Goal: Task Accomplishment & Management: Manage account settings

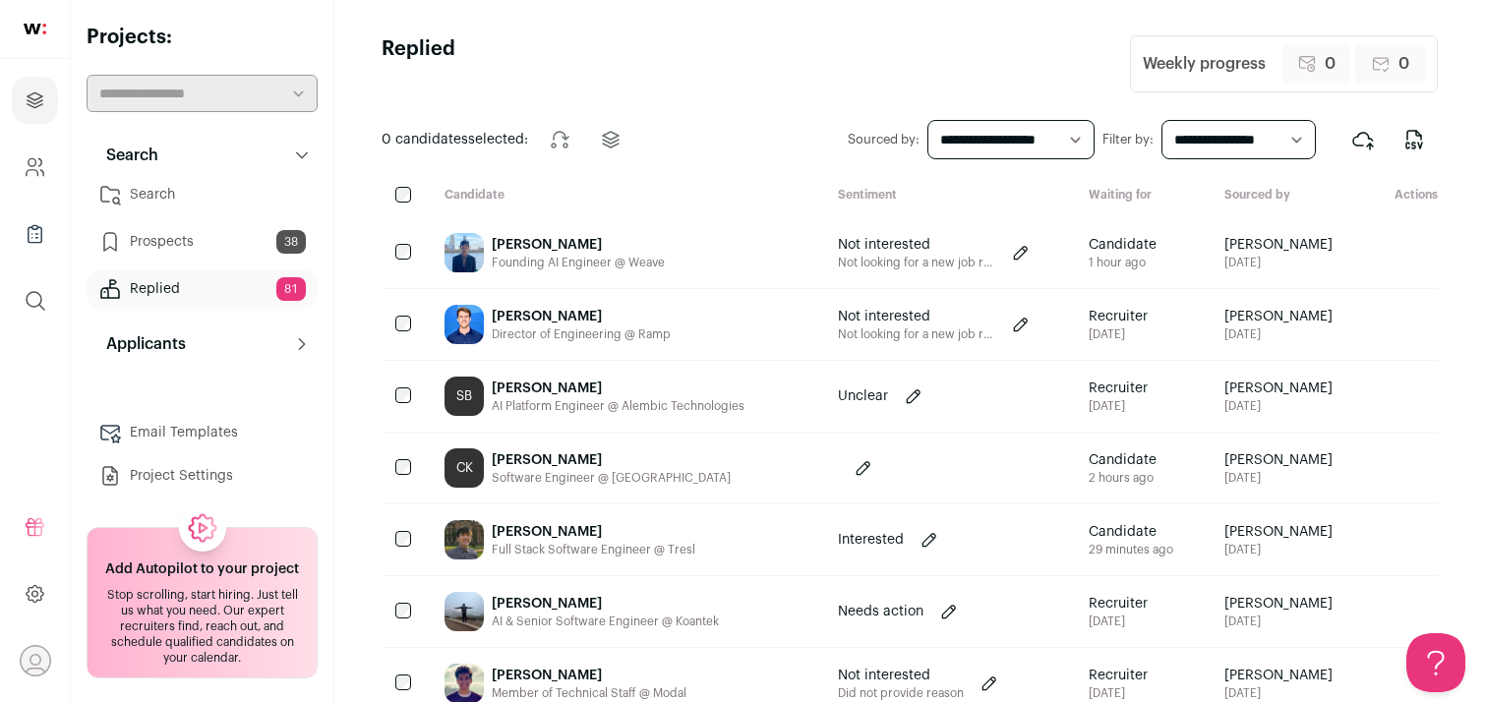
click at [176, 205] on link "Search" at bounding box center [202, 194] width 231 height 39
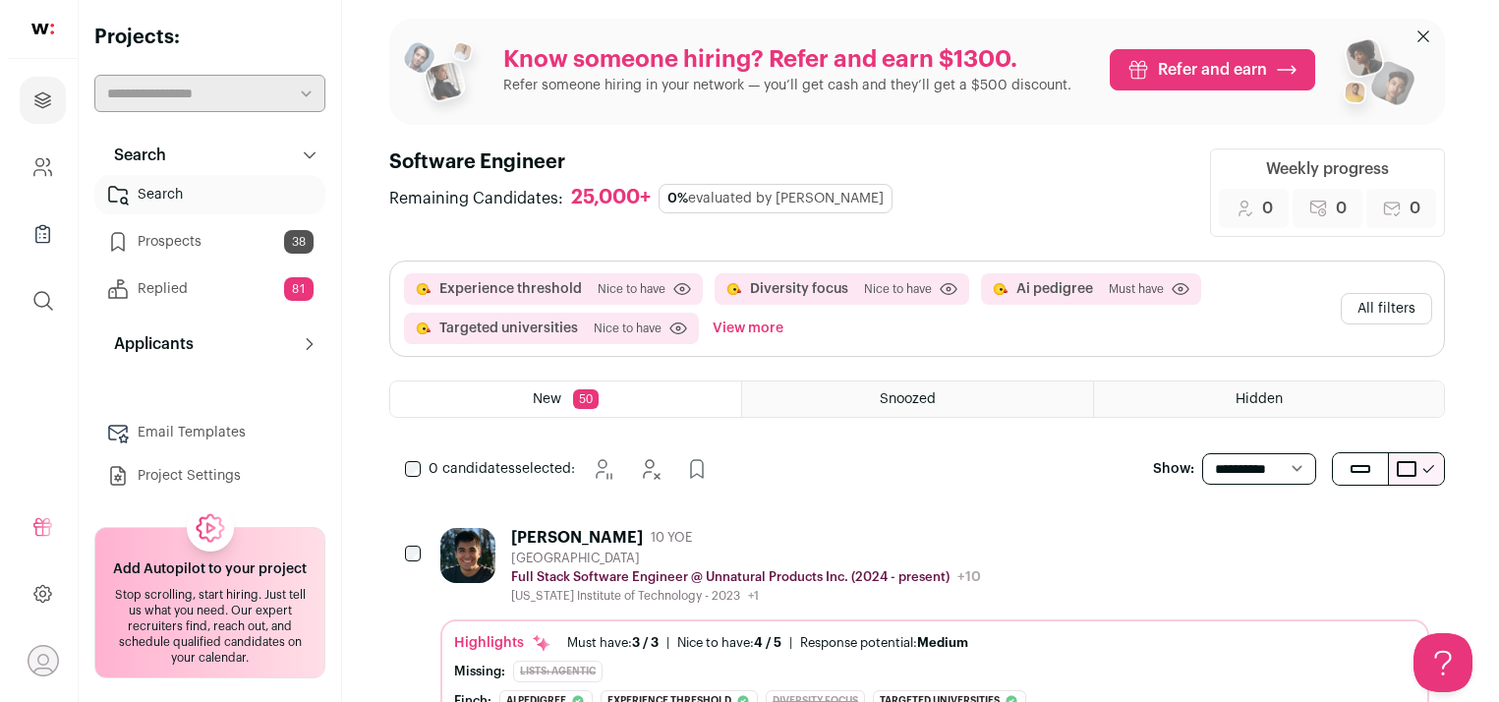
scroll to position [13, 0]
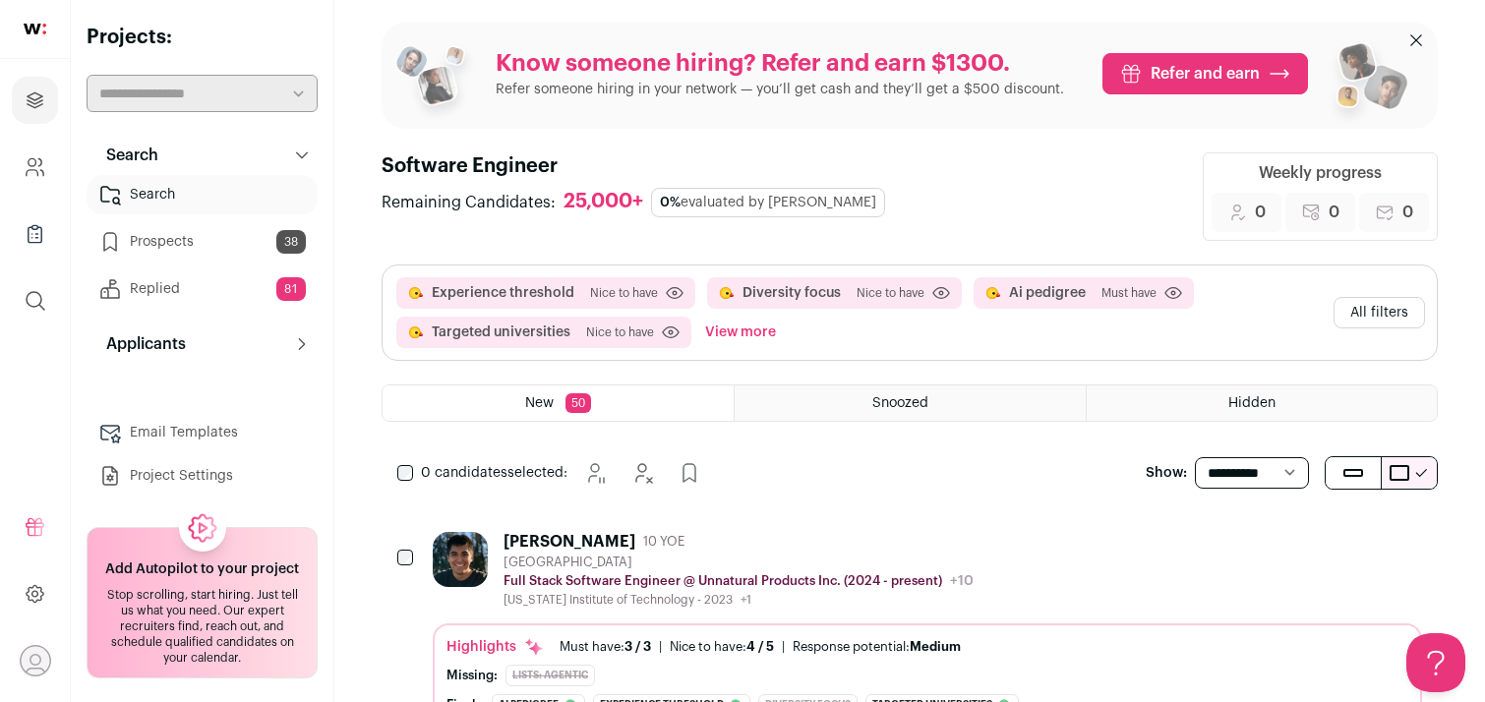
click at [780, 543] on div "[PERSON_NAME] 10 YOE" at bounding box center [738, 542] width 470 height 20
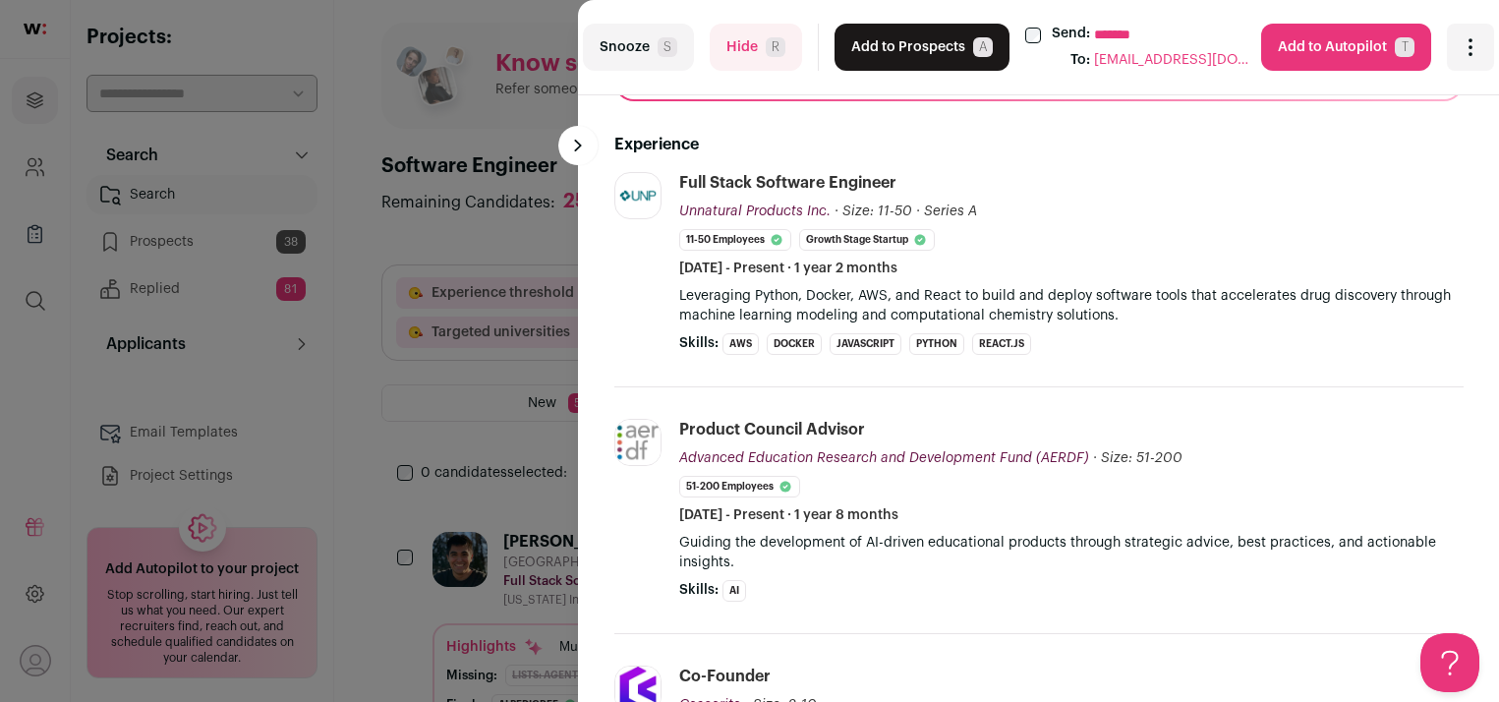
scroll to position [0, 0]
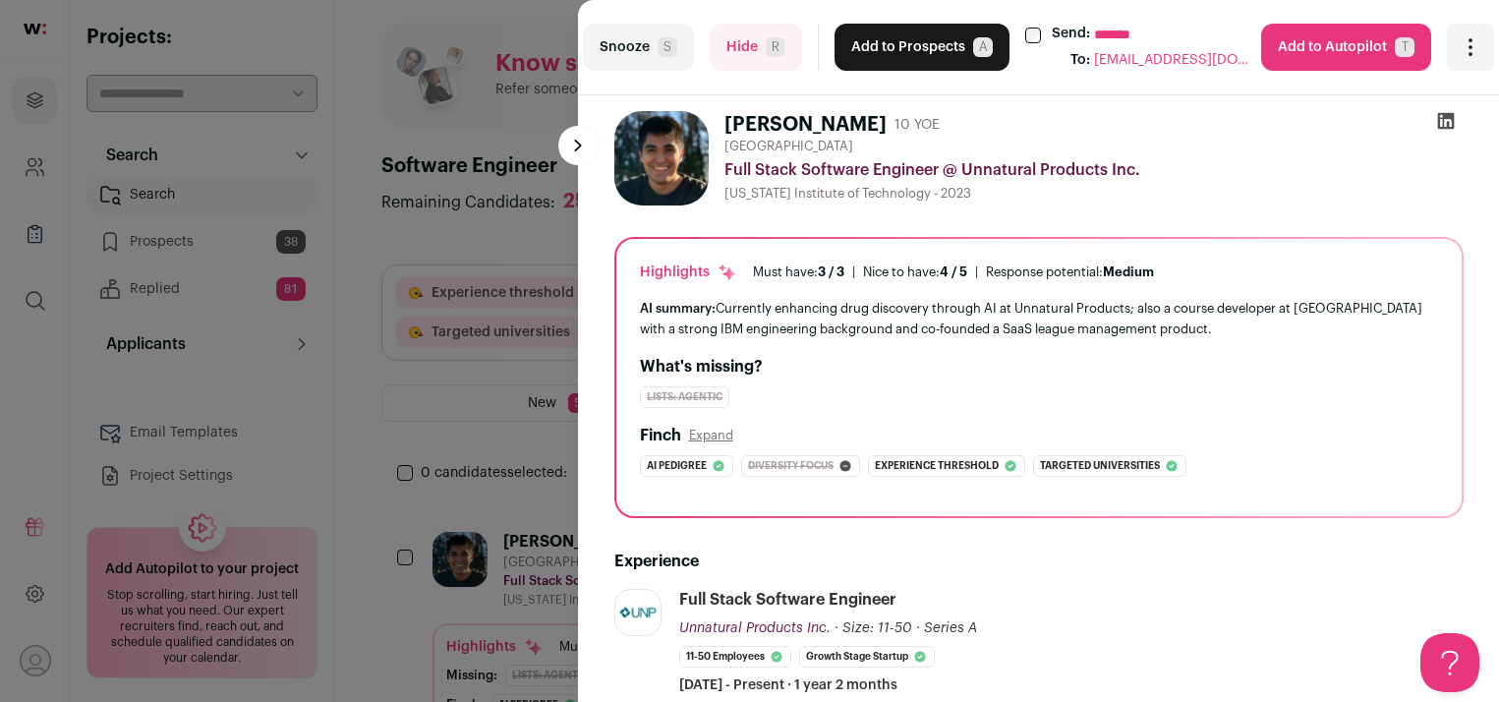
click at [856, 59] on button "Add to Prospects A" at bounding box center [922, 47] width 175 height 47
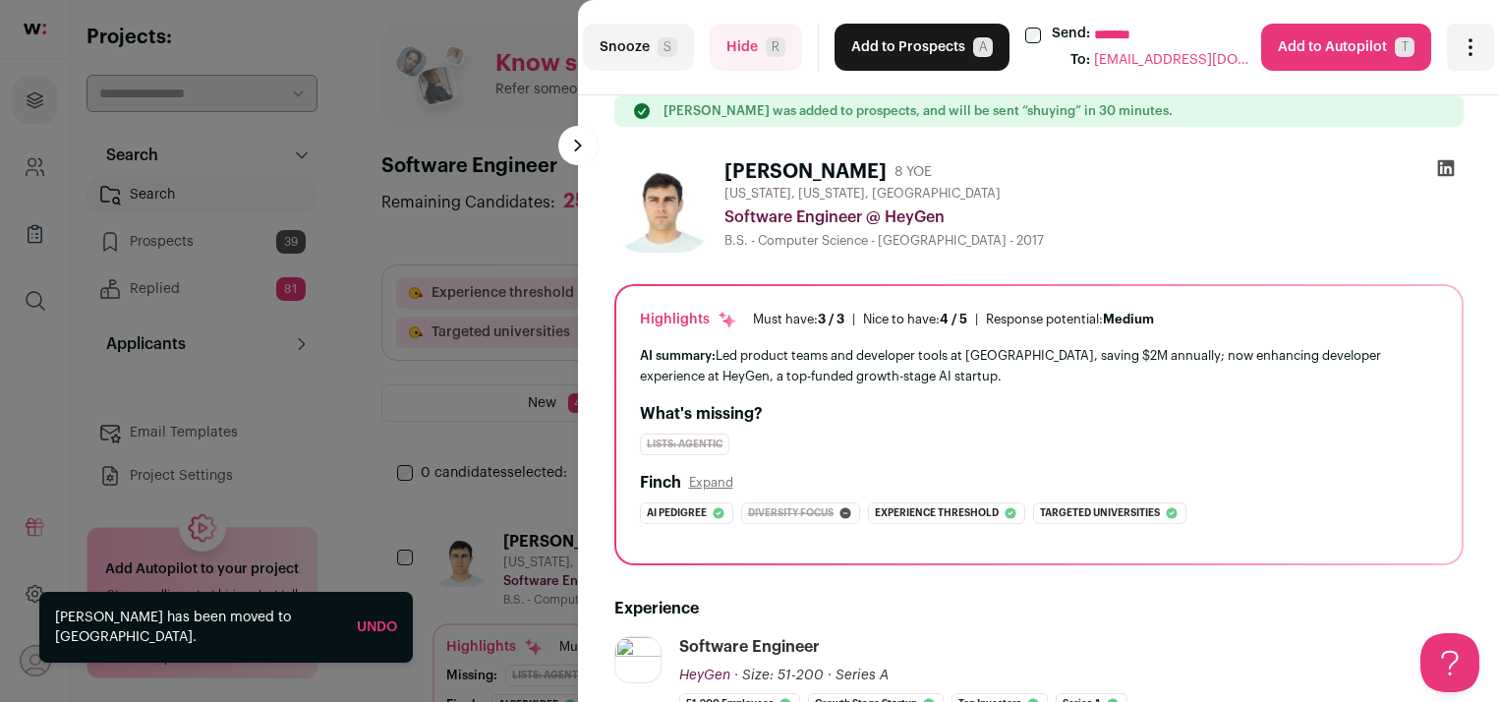
click at [878, 45] on button "Add to Prospects A" at bounding box center [922, 47] width 175 height 47
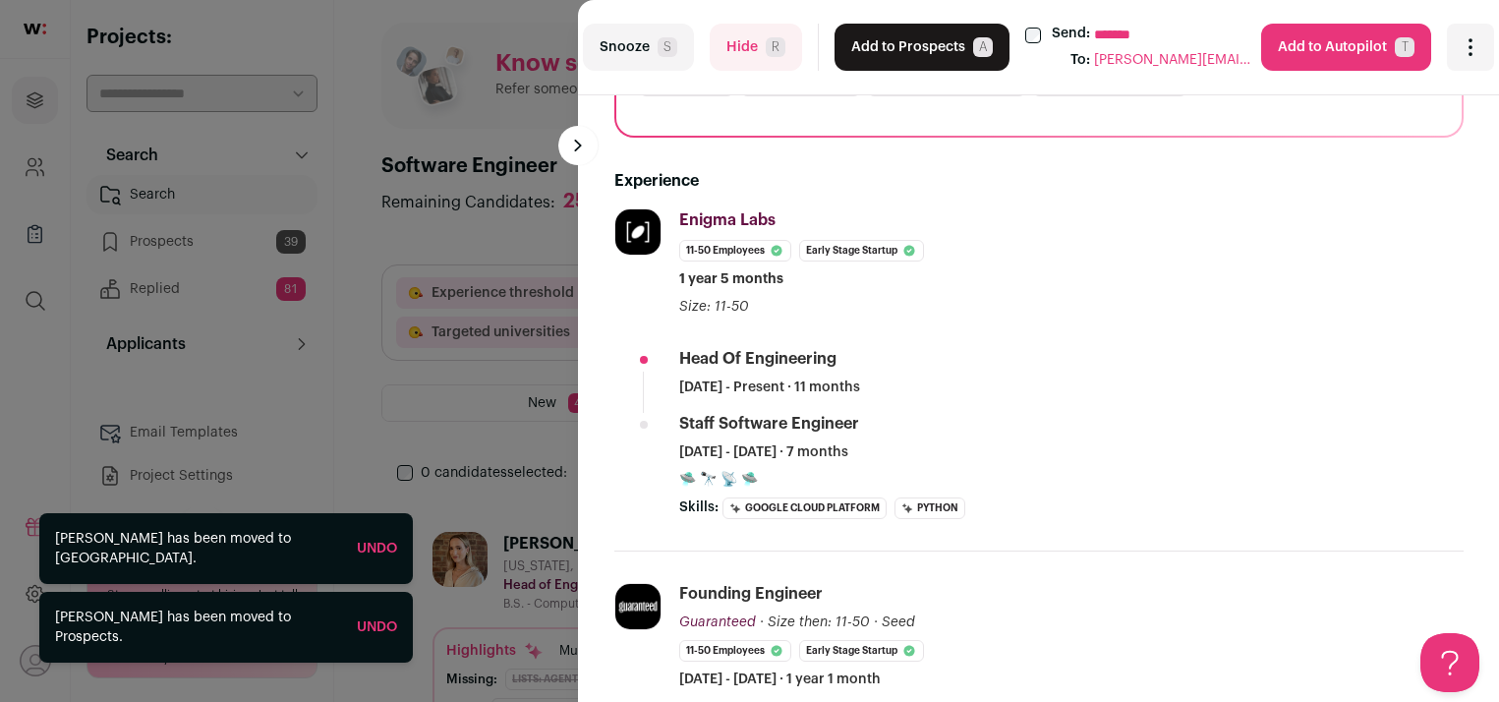
scroll to position [316, 0]
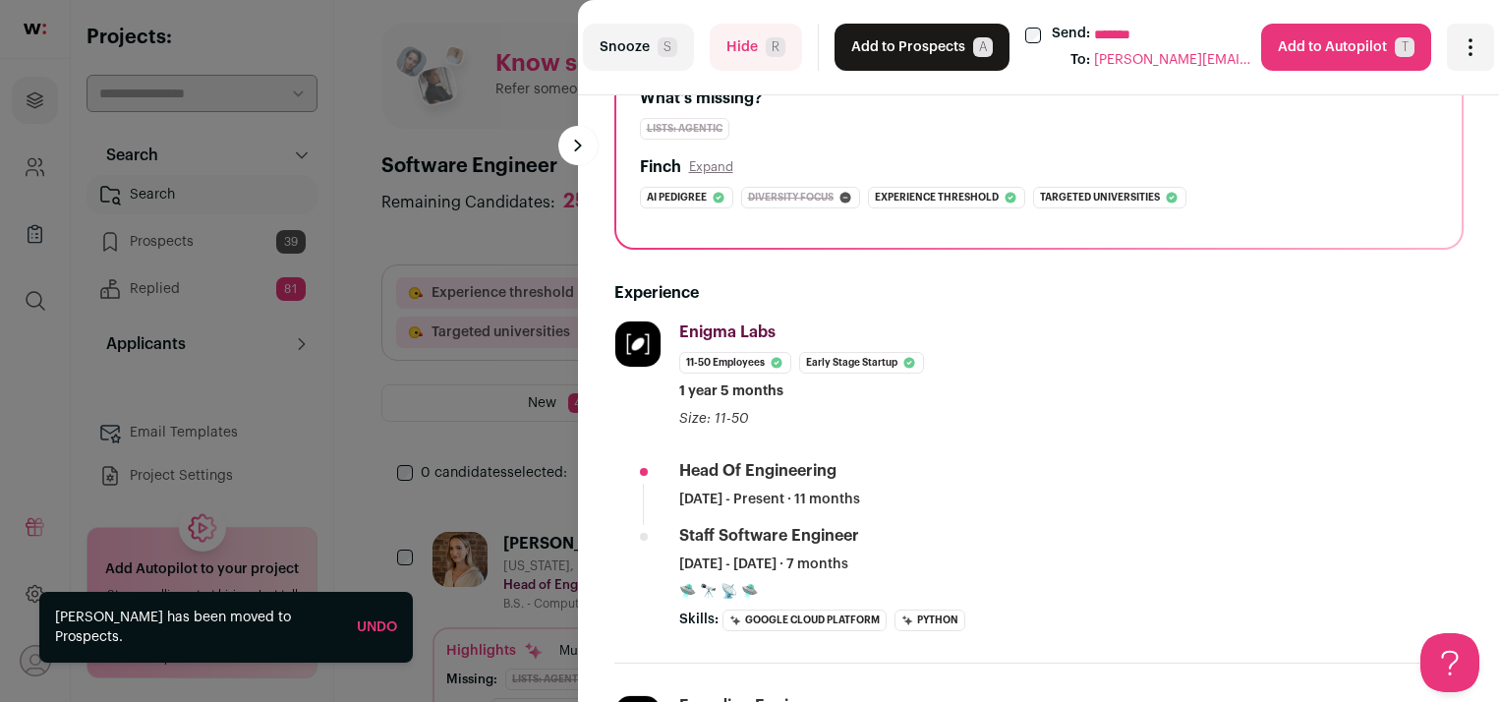
click at [893, 57] on button "Add to Prospects A" at bounding box center [922, 47] width 175 height 47
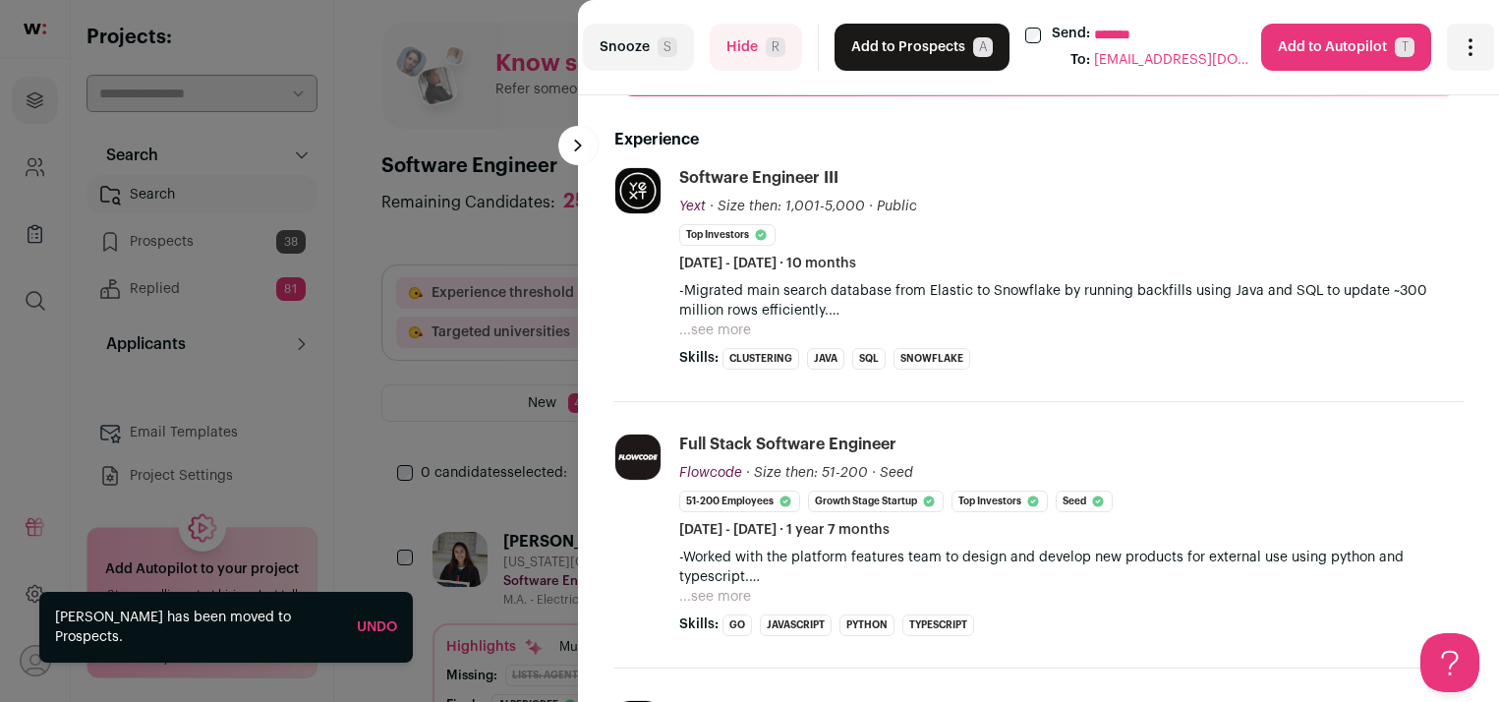
scroll to position [0, 0]
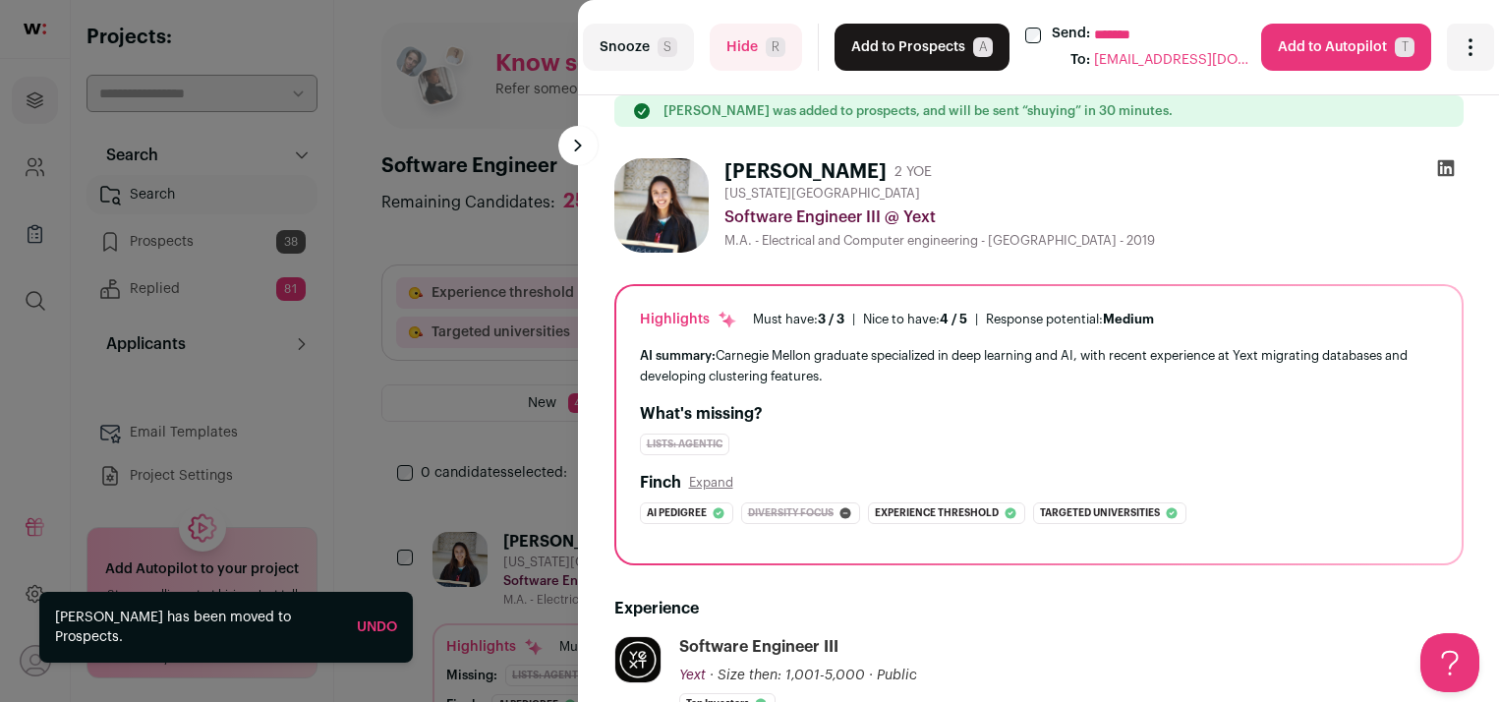
click at [886, 48] on button "Add to Prospects A" at bounding box center [922, 47] width 175 height 47
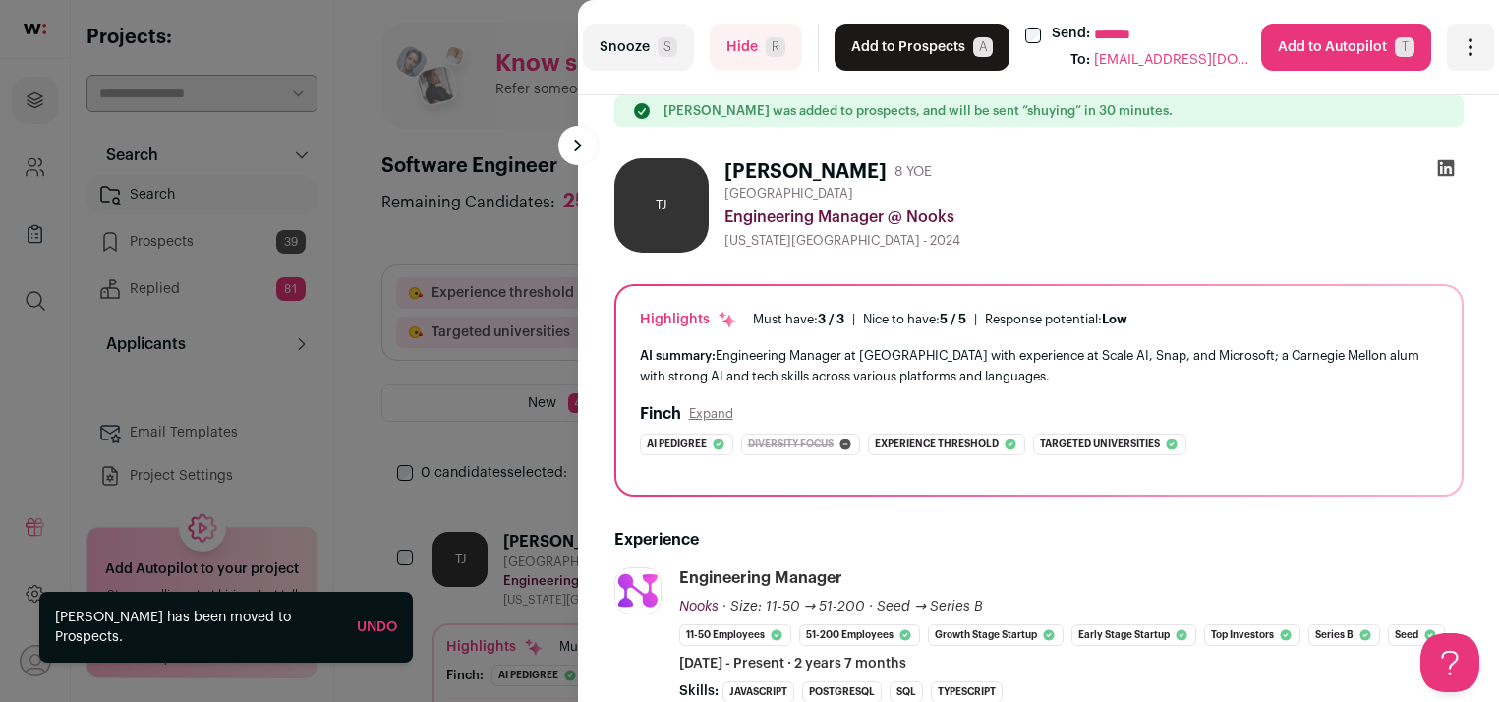
click at [886, 48] on button "Add to Prospects A" at bounding box center [922, 47] width 175 height 47
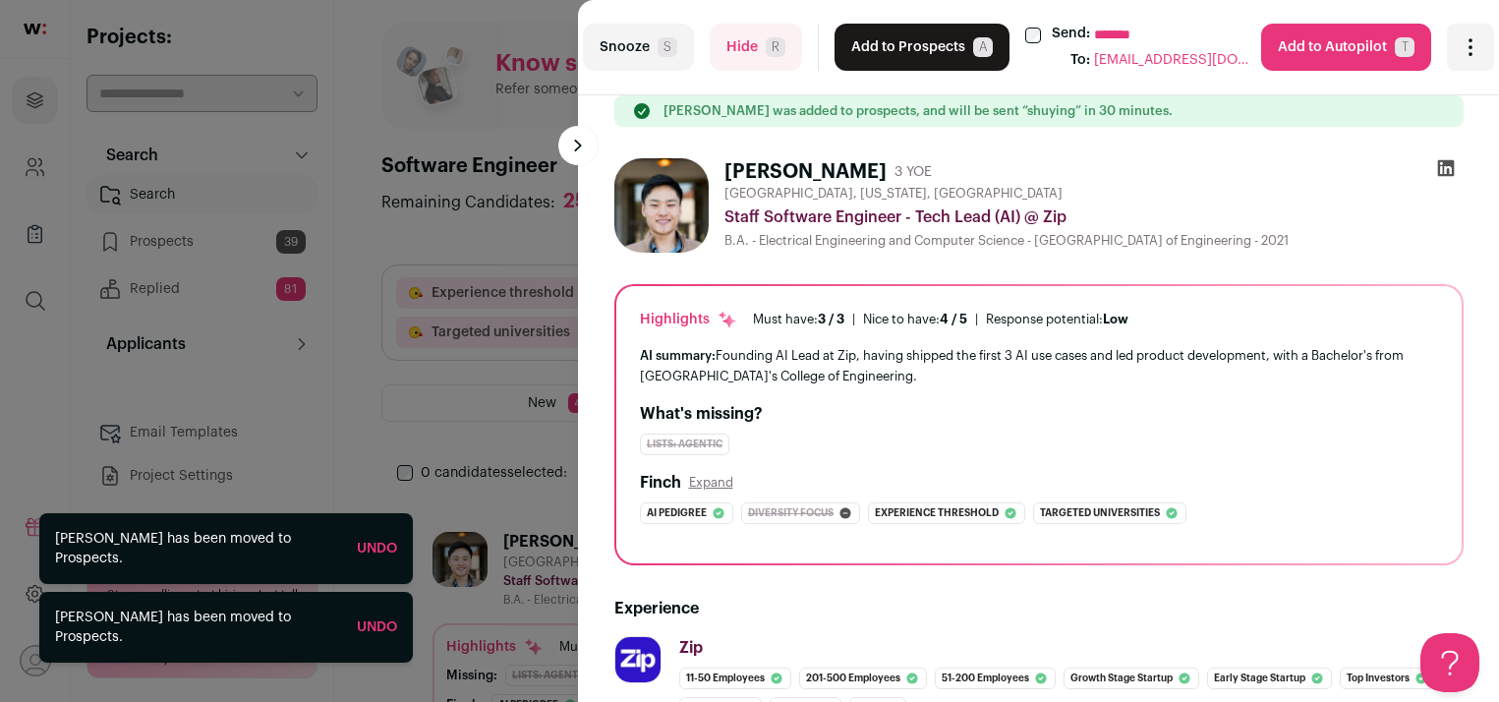
click at [886, 48] on button "Add to Prospects A" at bounding box center [922, 47] width 175 height 47
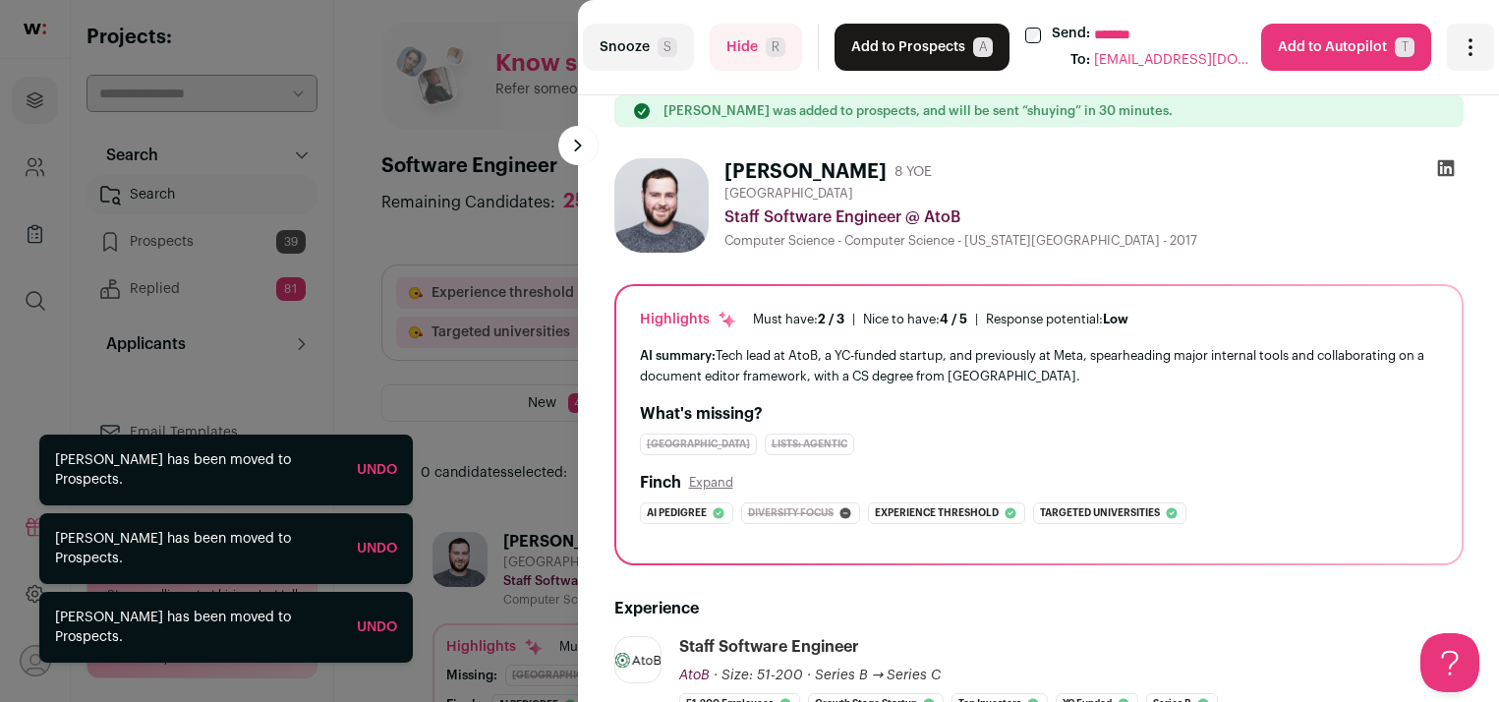
click at [886, 48] on button "Add to Prospects A" at bounding box center [922, 47] width 175 height 47
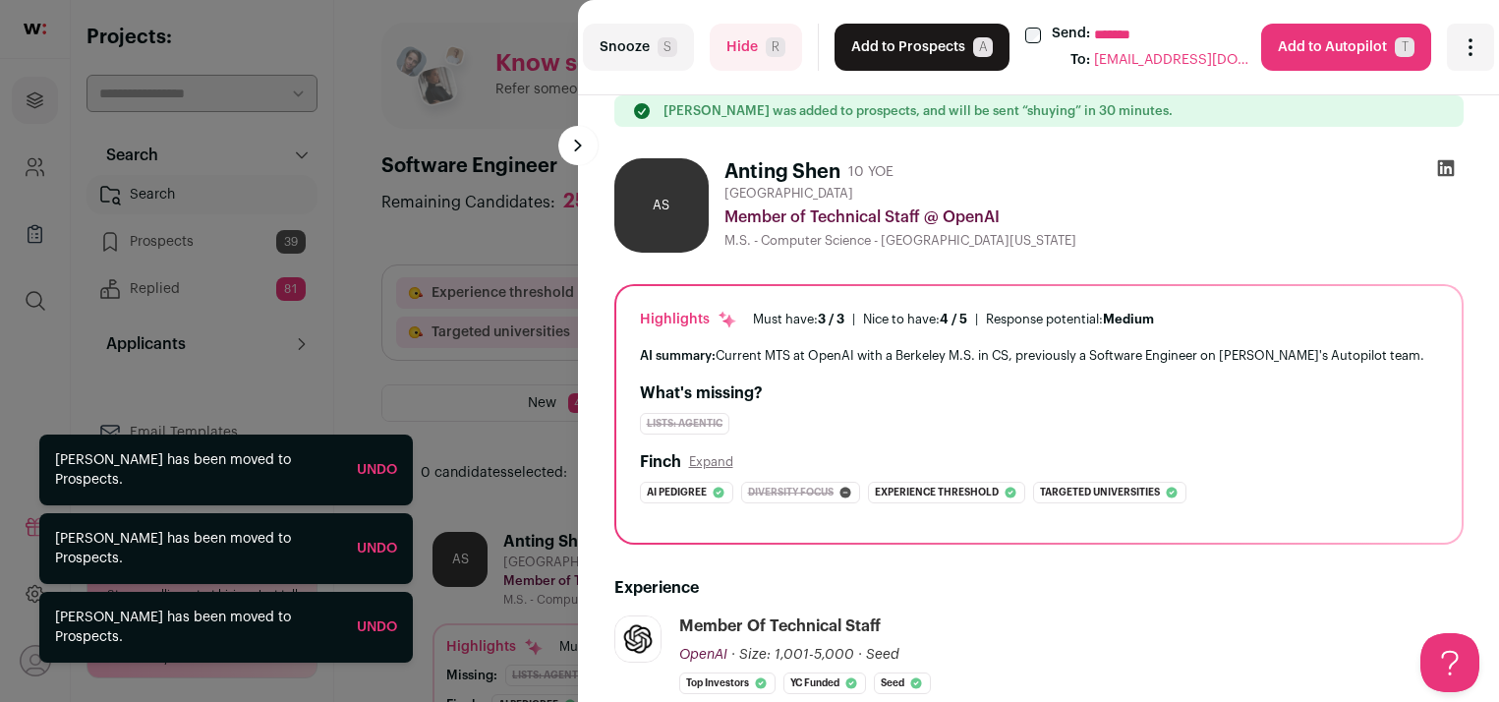
click at [886, 48] on button "Add to Prospects A" at bounding box center [922, 47] width 175 height 47
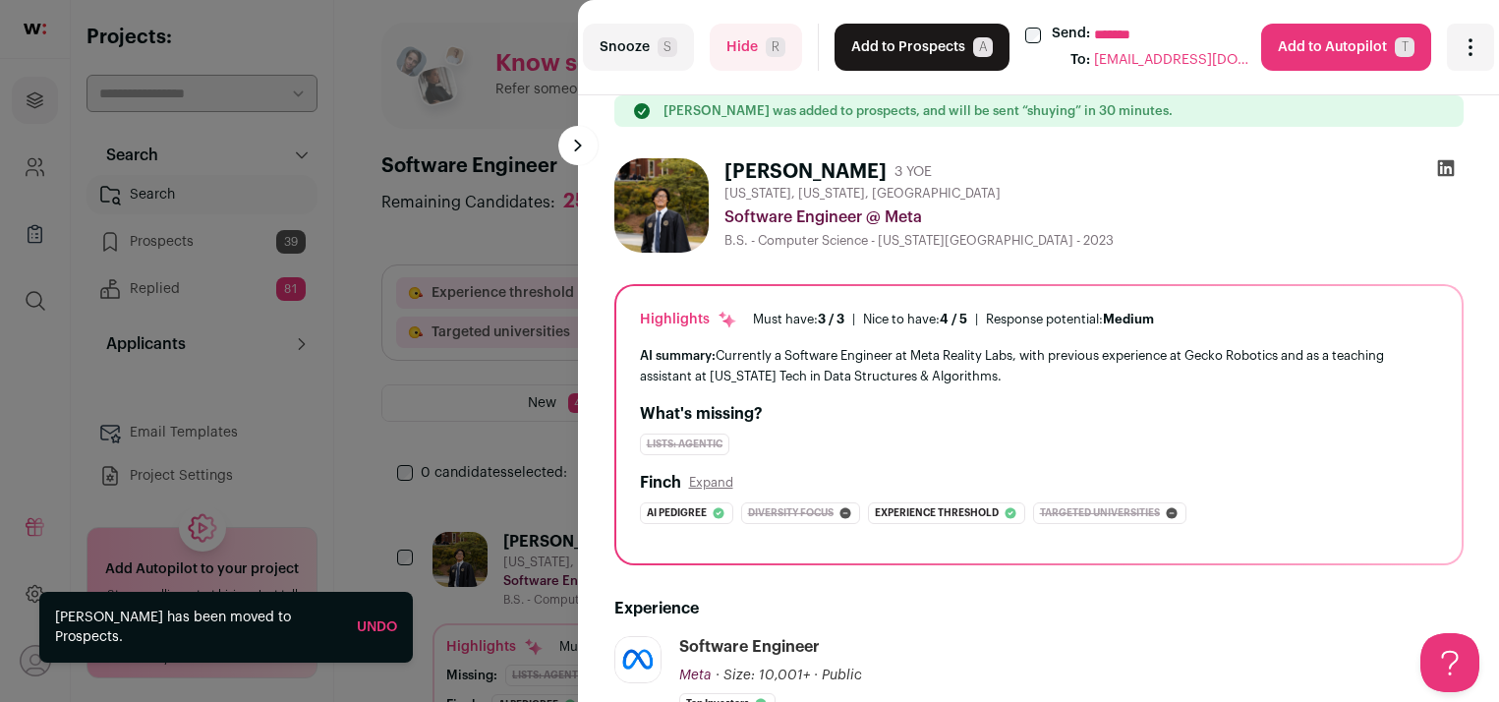
click at [871, 51] on button "Add to Prospects A" at bounding box center [922, 47] width 175 height 47
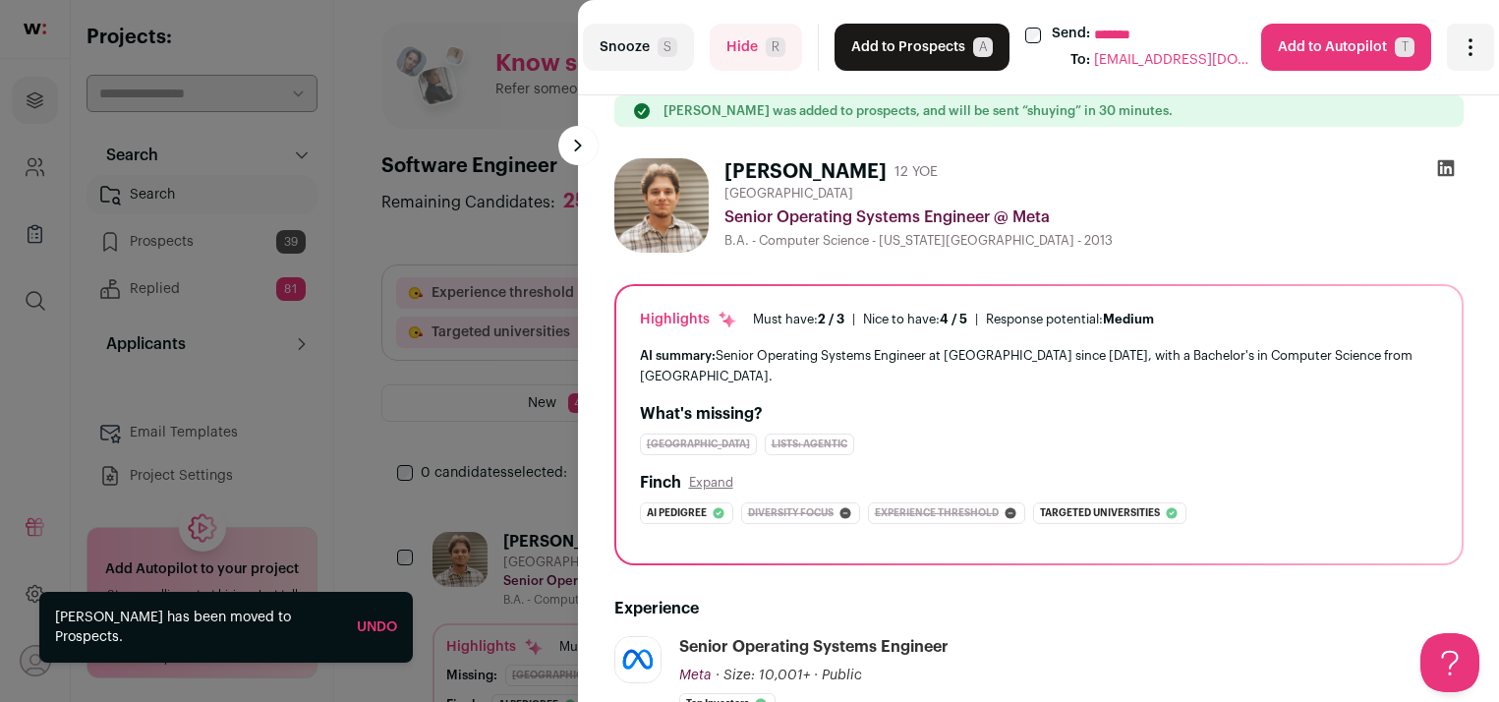
click at [744, 46] on button "Hide R" at bounding box center [756, 47] width 92 height 47
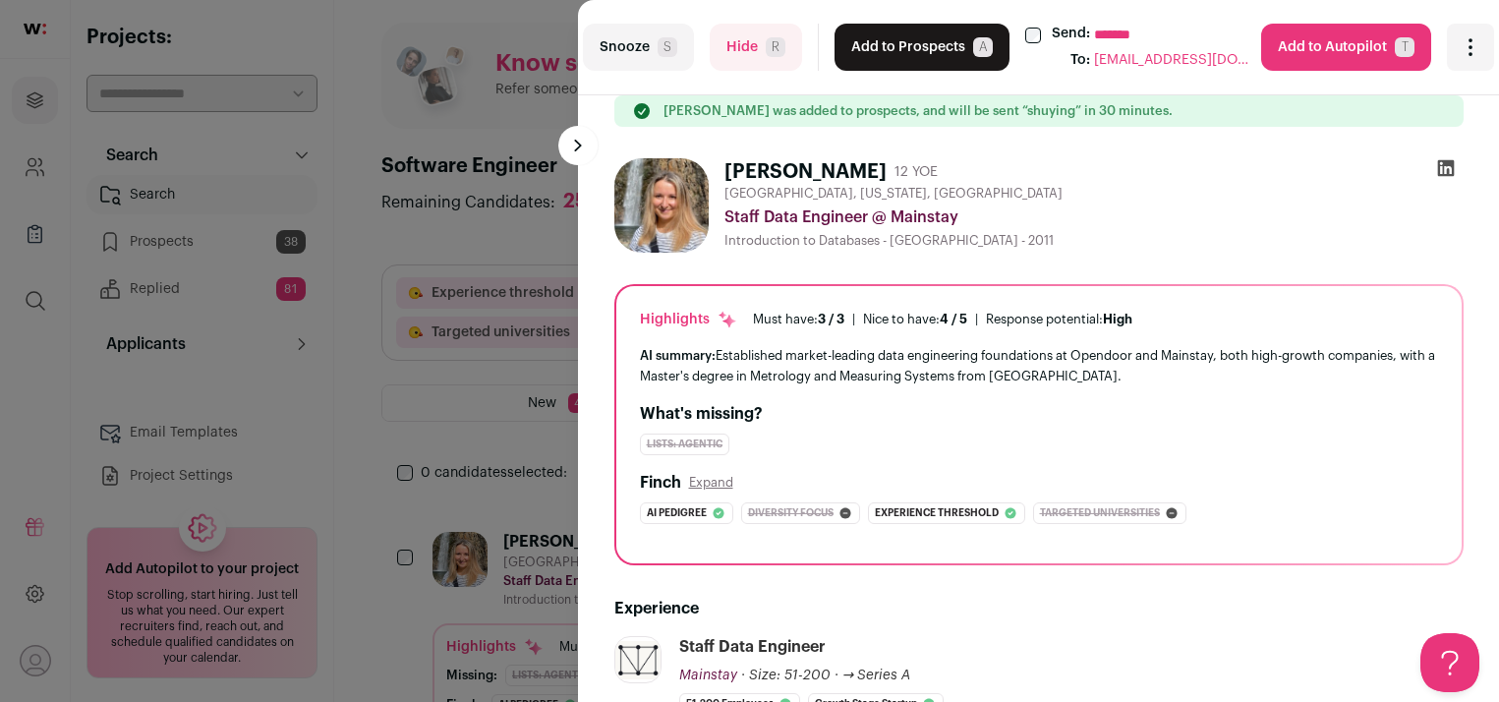
click at [914, 61] on button "Add to Prospects A" at bounding box center [922, 47] width 175 height 47
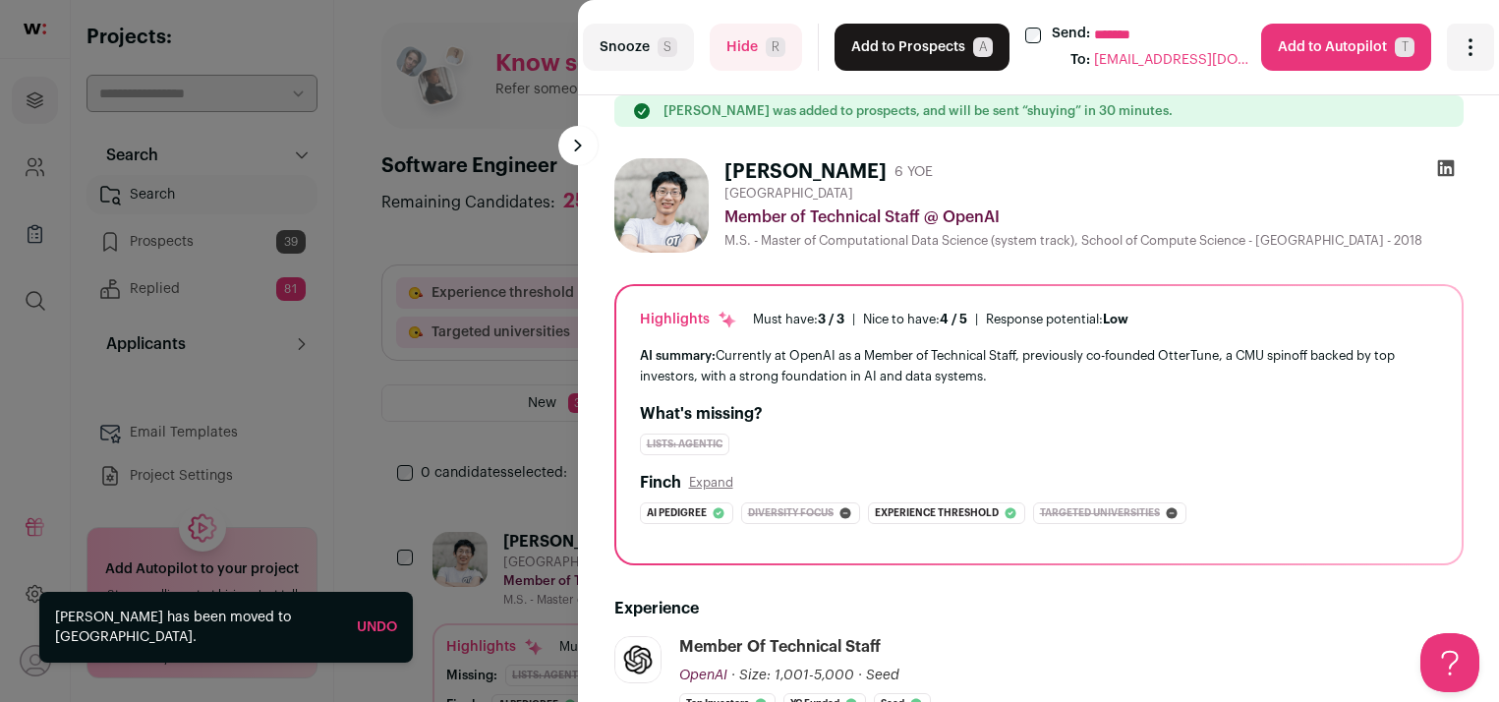
click at [907, 51] on button "Add to Prospects A" at bounding box center [922, 47] width 175 height 47
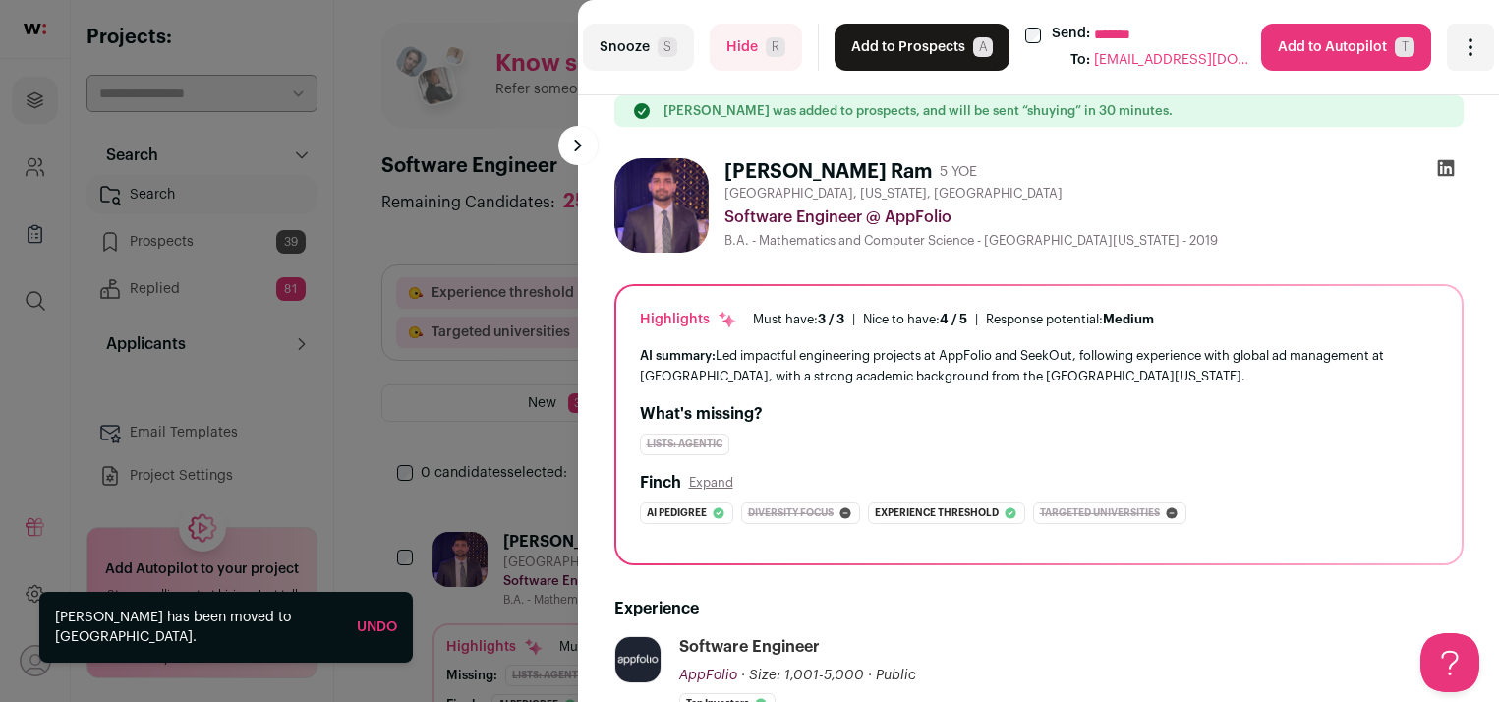
scroll to position [169, 0]
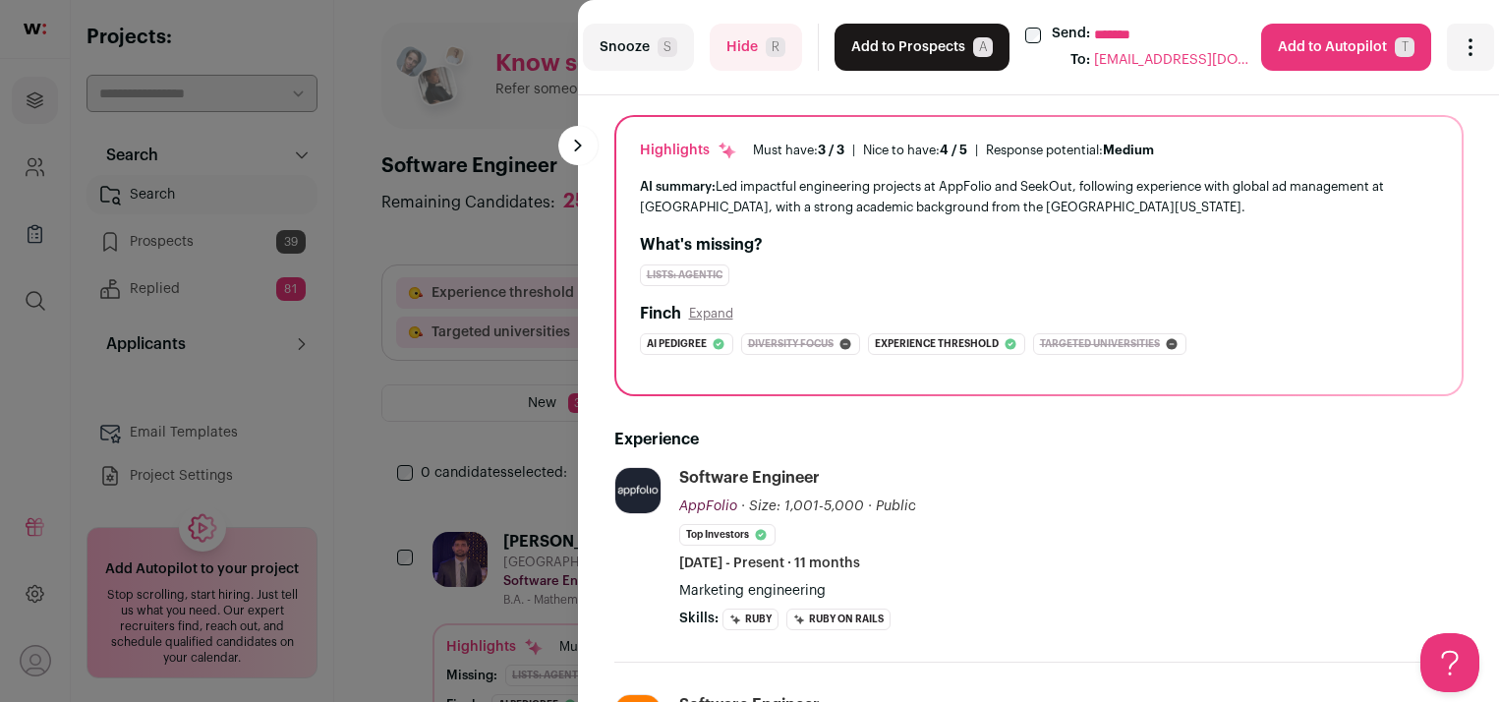
click at [769, 52] on span "R" at bounding box center [776, 47] width 20 height 20
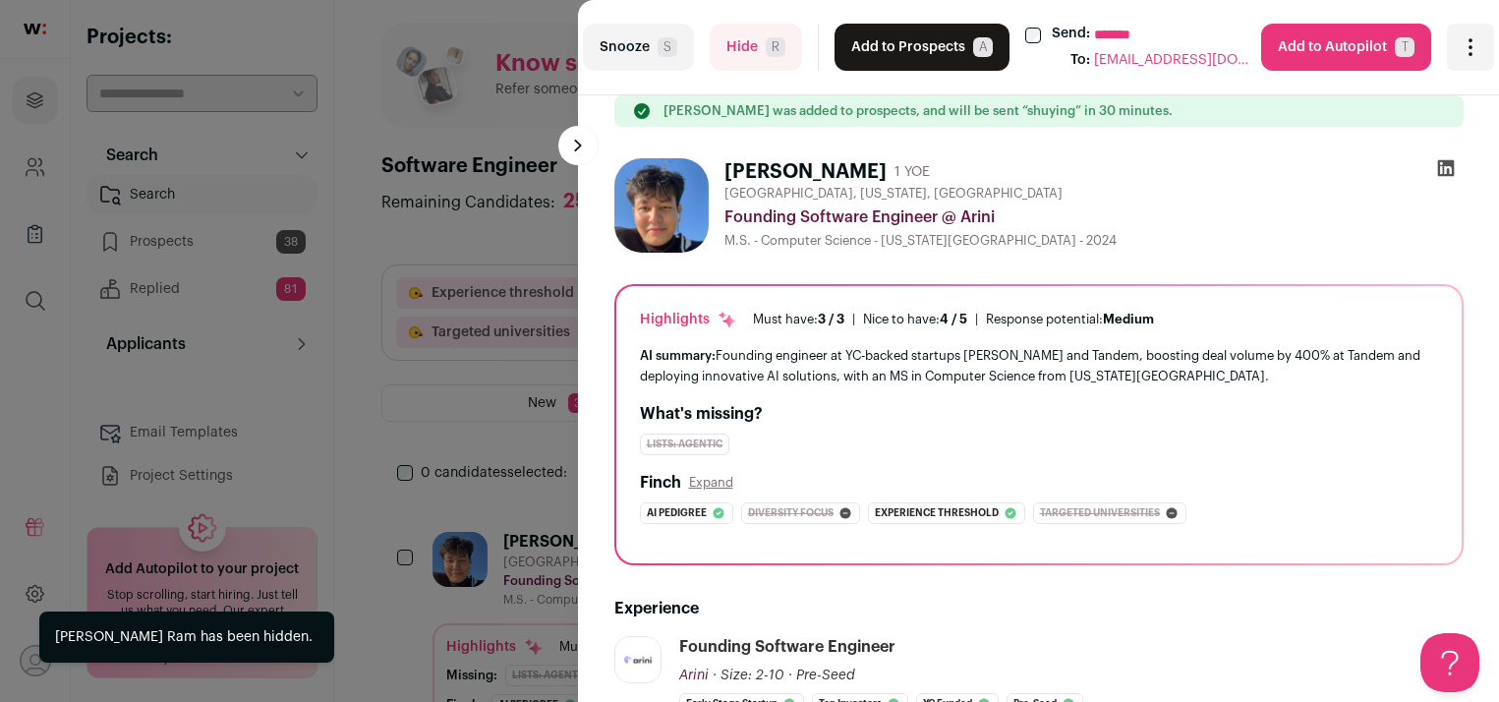
click at [913, 53] on button "Add to Prospects A" at bounding box center [922, 47] width 175 height 47
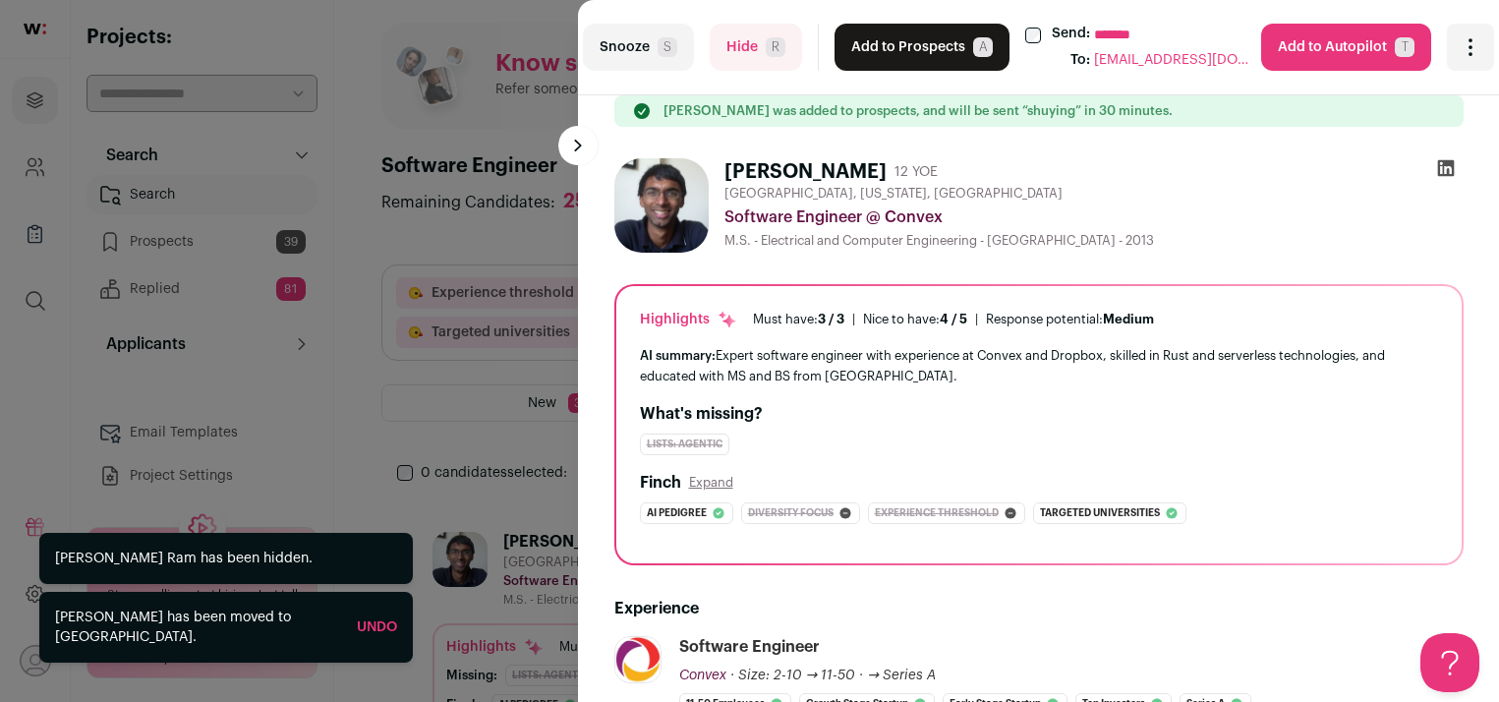
click at [908, 50] on button "Add to Prospects A" at bounding box center [922, 47] width 175 height 47
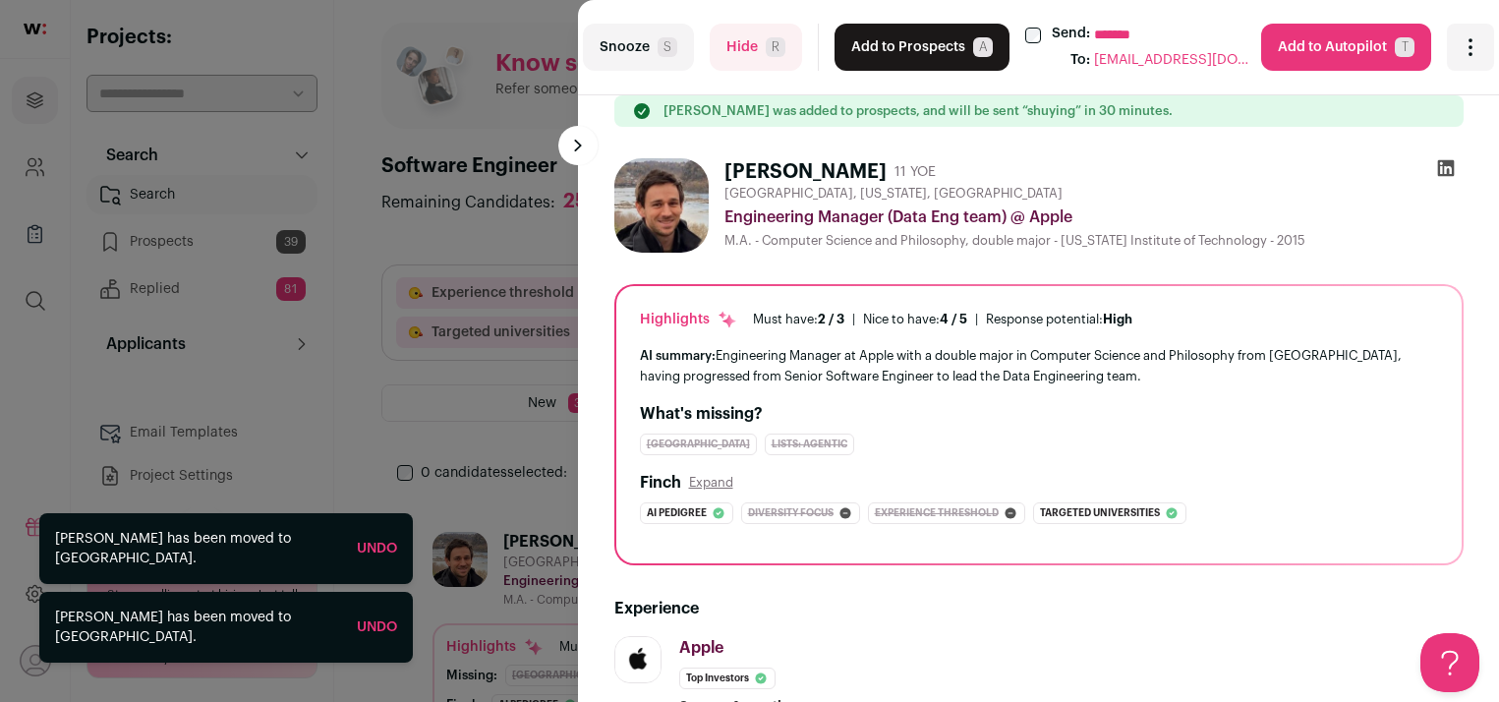
click at [766, 45] on span "R" at bounding box center [776, 47] width 20 height 20
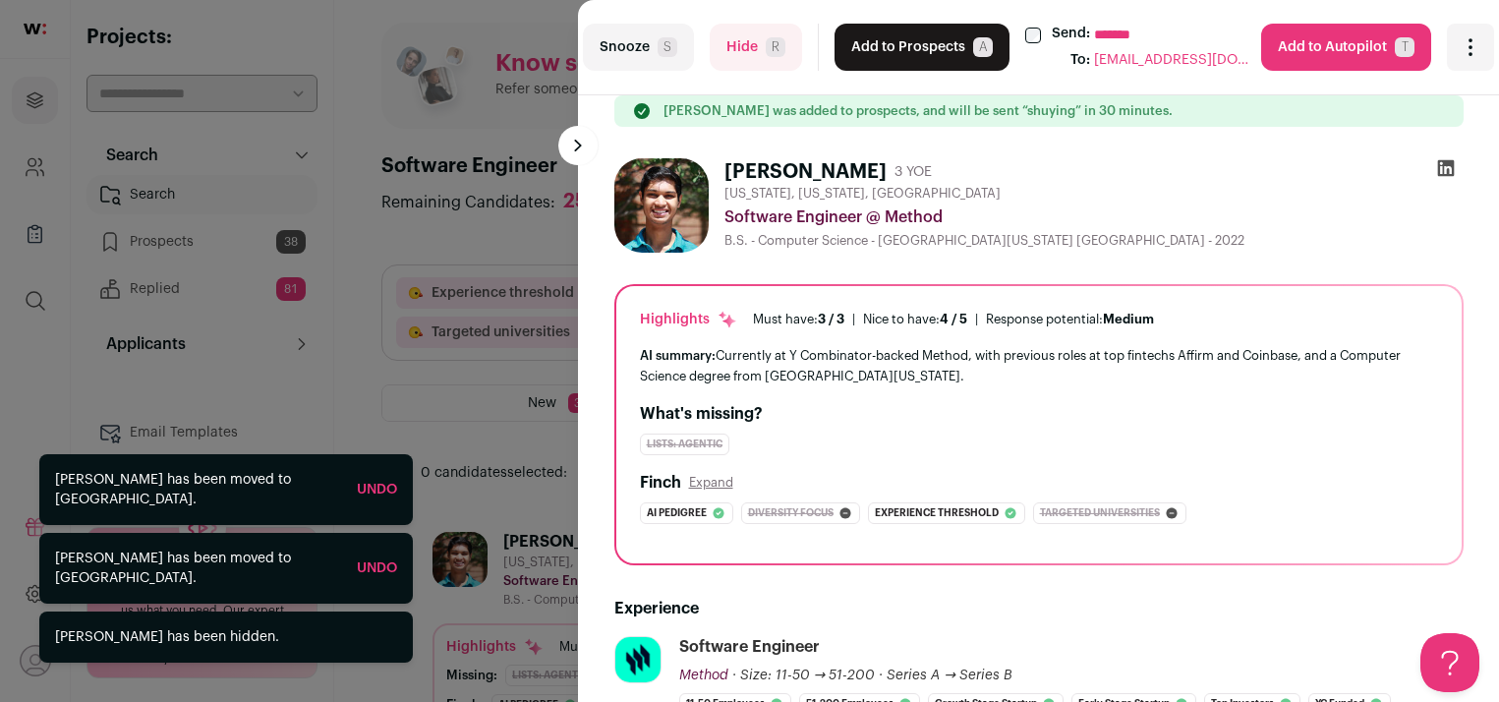
click at [896, 41] on button "Add to Prospects A" at bounding box center [922, 47] width 175 height 47
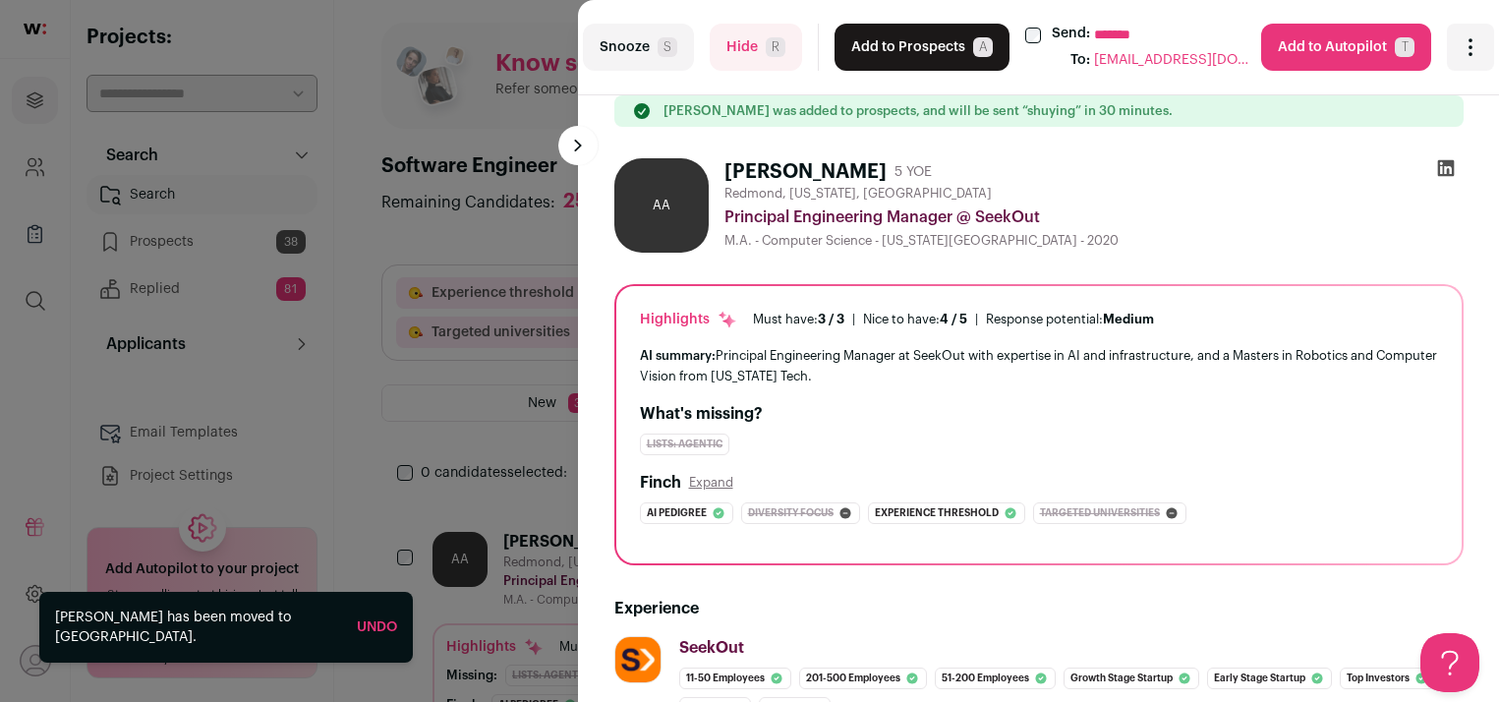
click at [896, 41] on button "Add to Prospects A" at bounding box center [922, 47] width 175 height 47
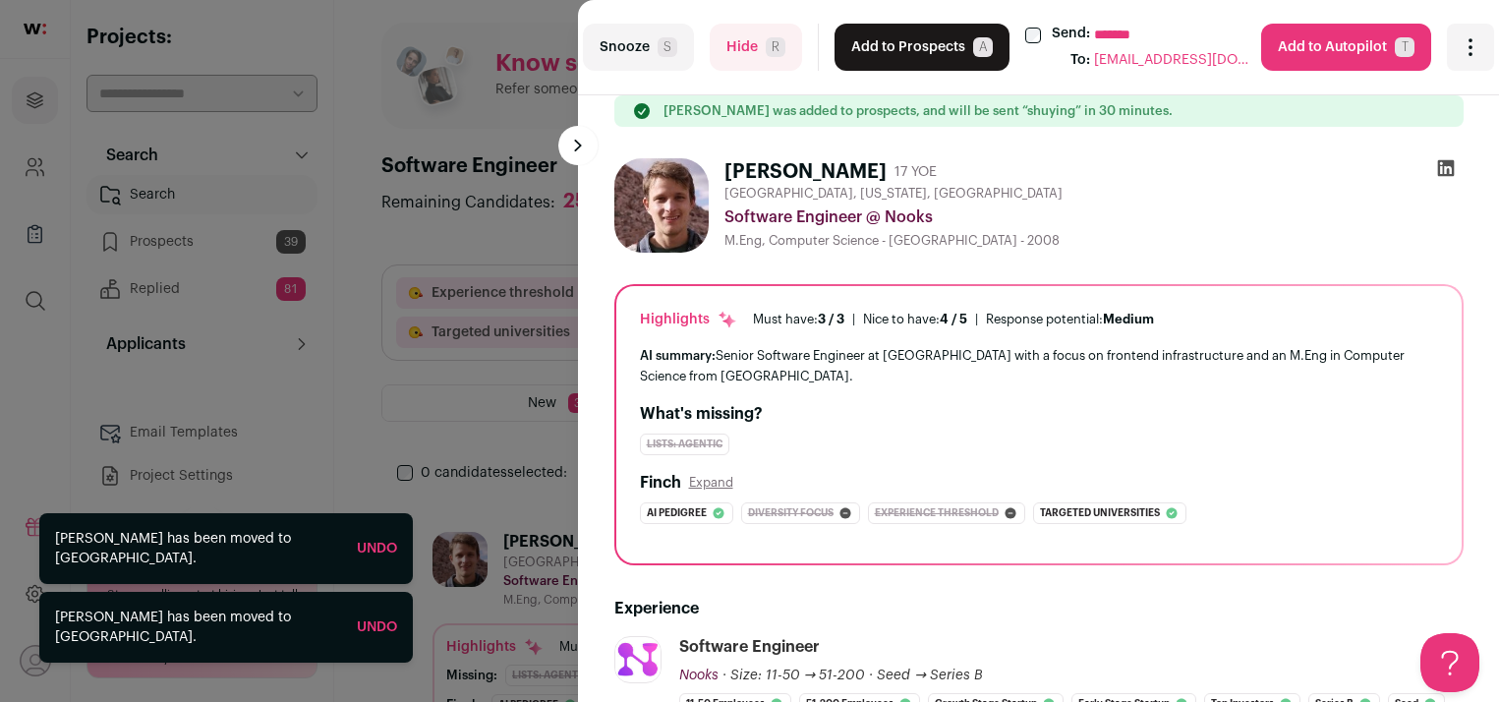
click at [896, 41] on button "Add to Prospects A" at bounding box center [922, 47] width 175 height 47
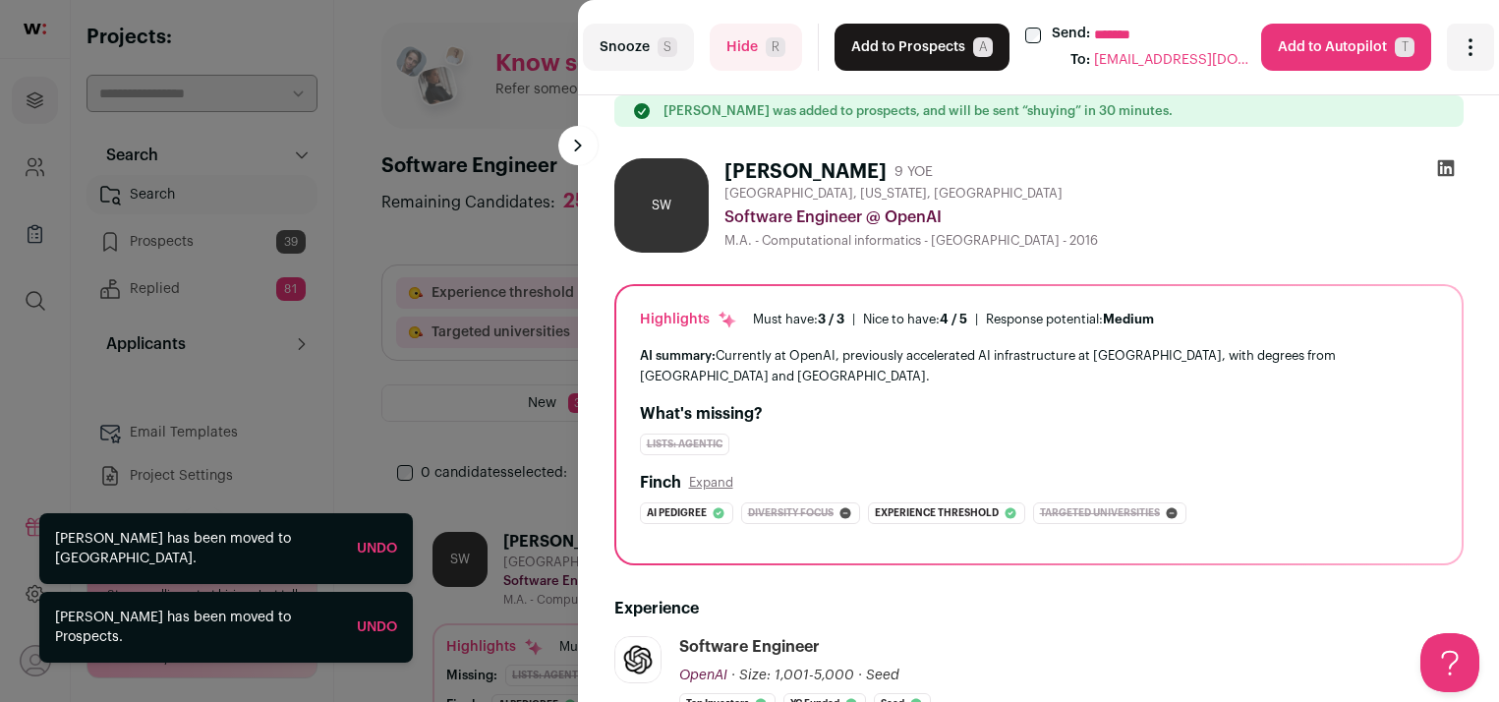
click at [896, 41] on button "Add to Prospects A" at bounding box center [922, 47] width 175 height 47
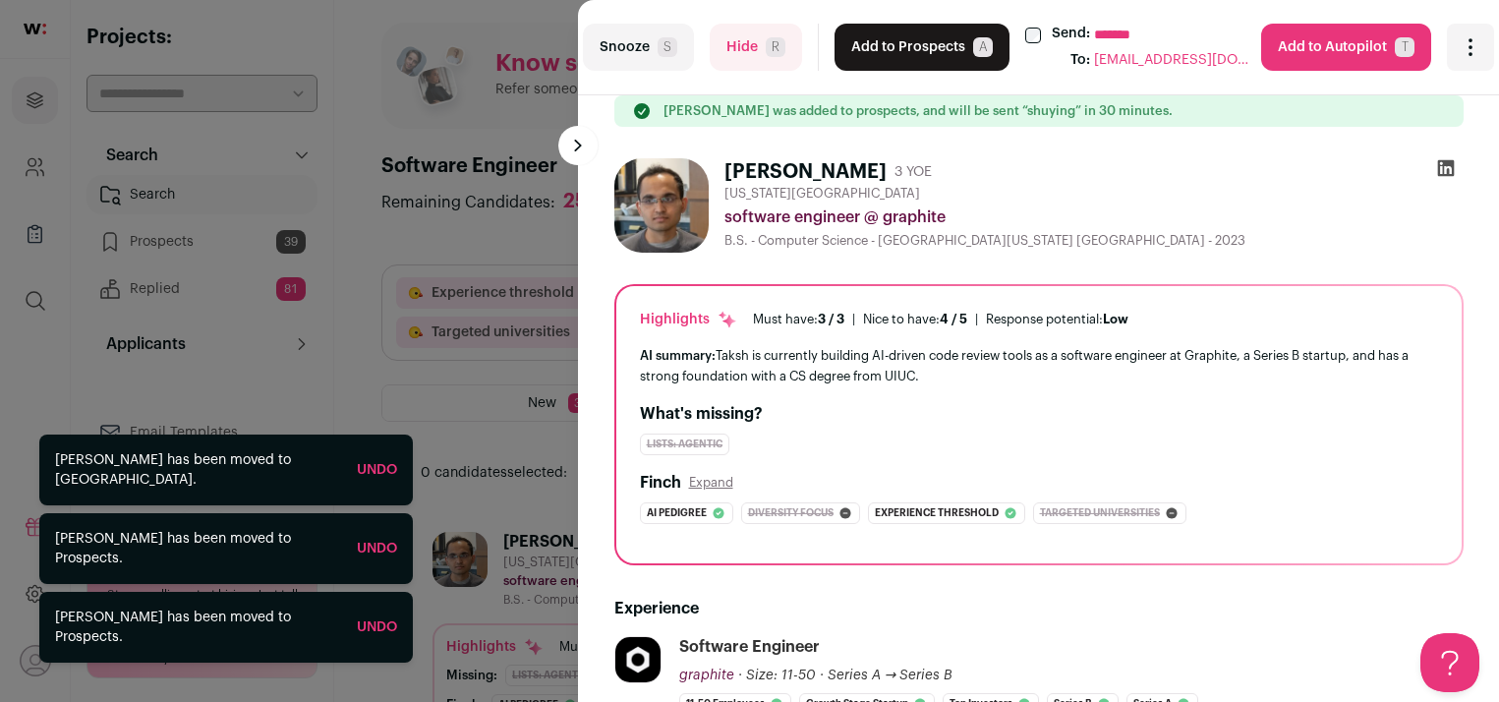
click at [896, 41] on button "Add to Prospects A" at bounding box center [922, 47] width 175 height 47
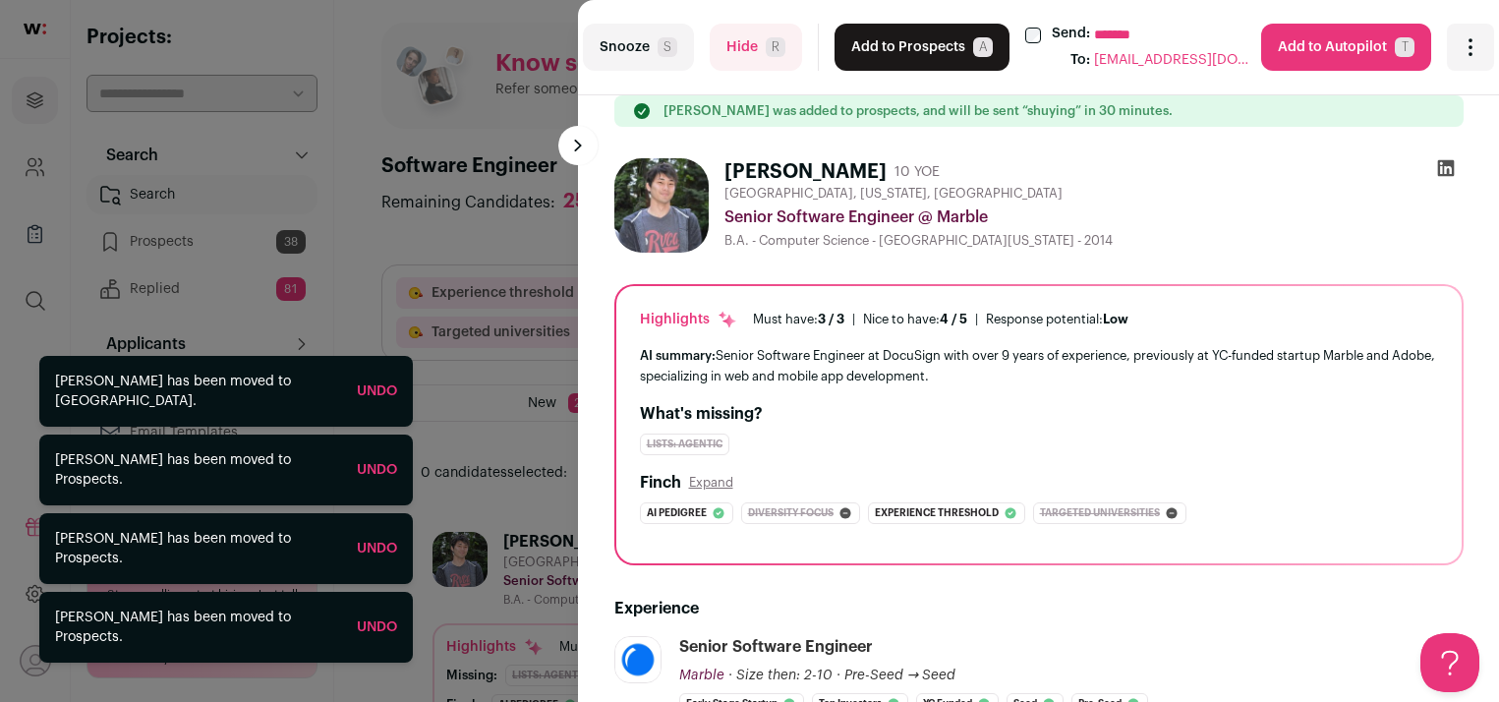
click at [896, 41] on button "Add to Prospects A" at bounding box center [922, 47] width 175 height 47
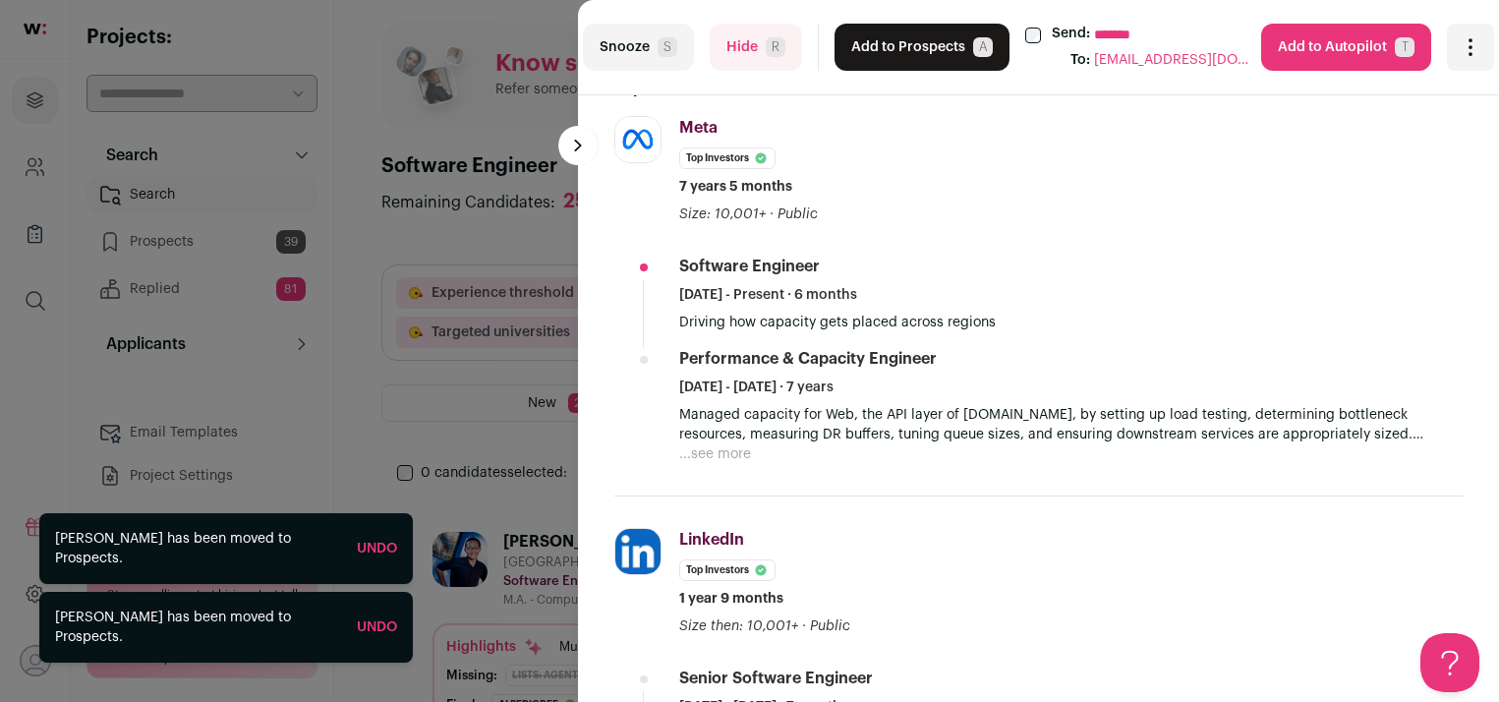
scroll to position [529, 0]
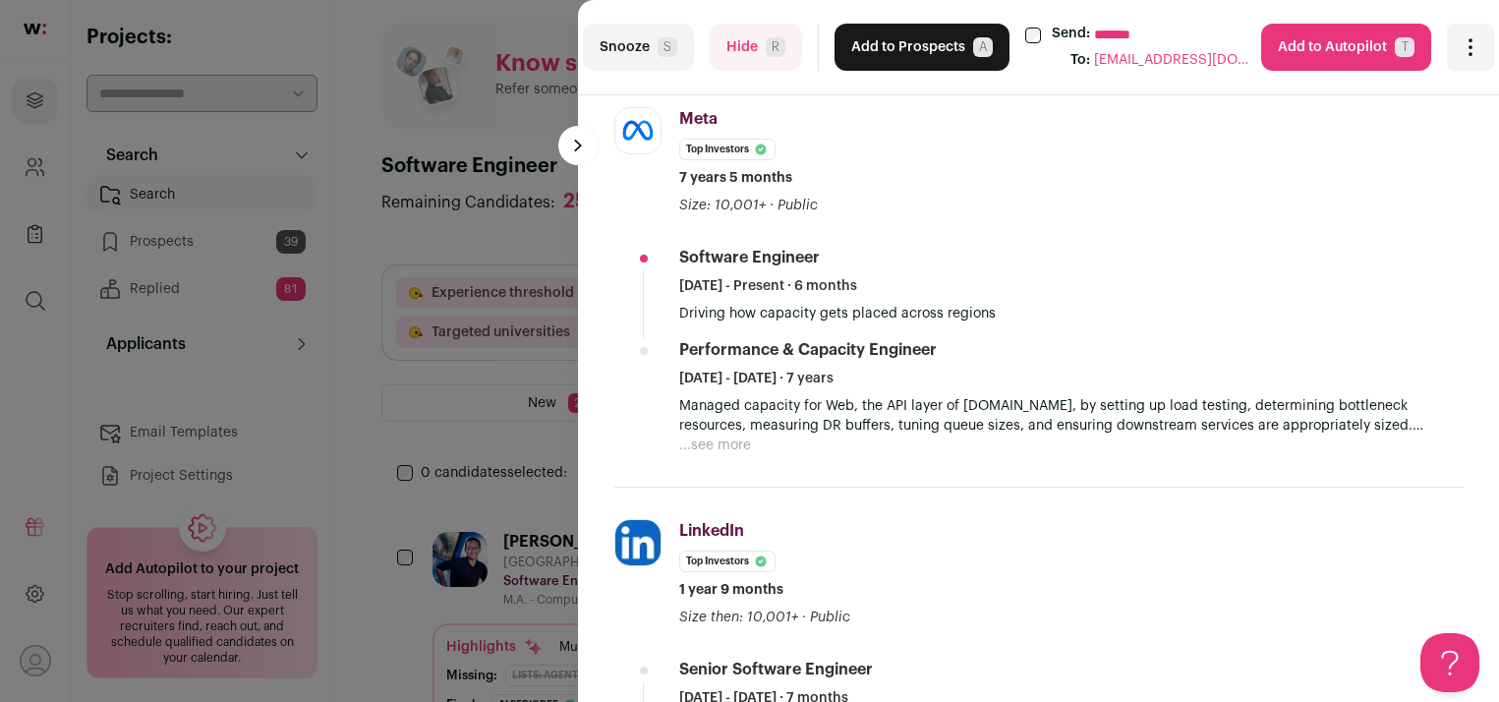
click at [743, 44] on button "Hide R" at bounding box center [756, 47] width 92 height 47
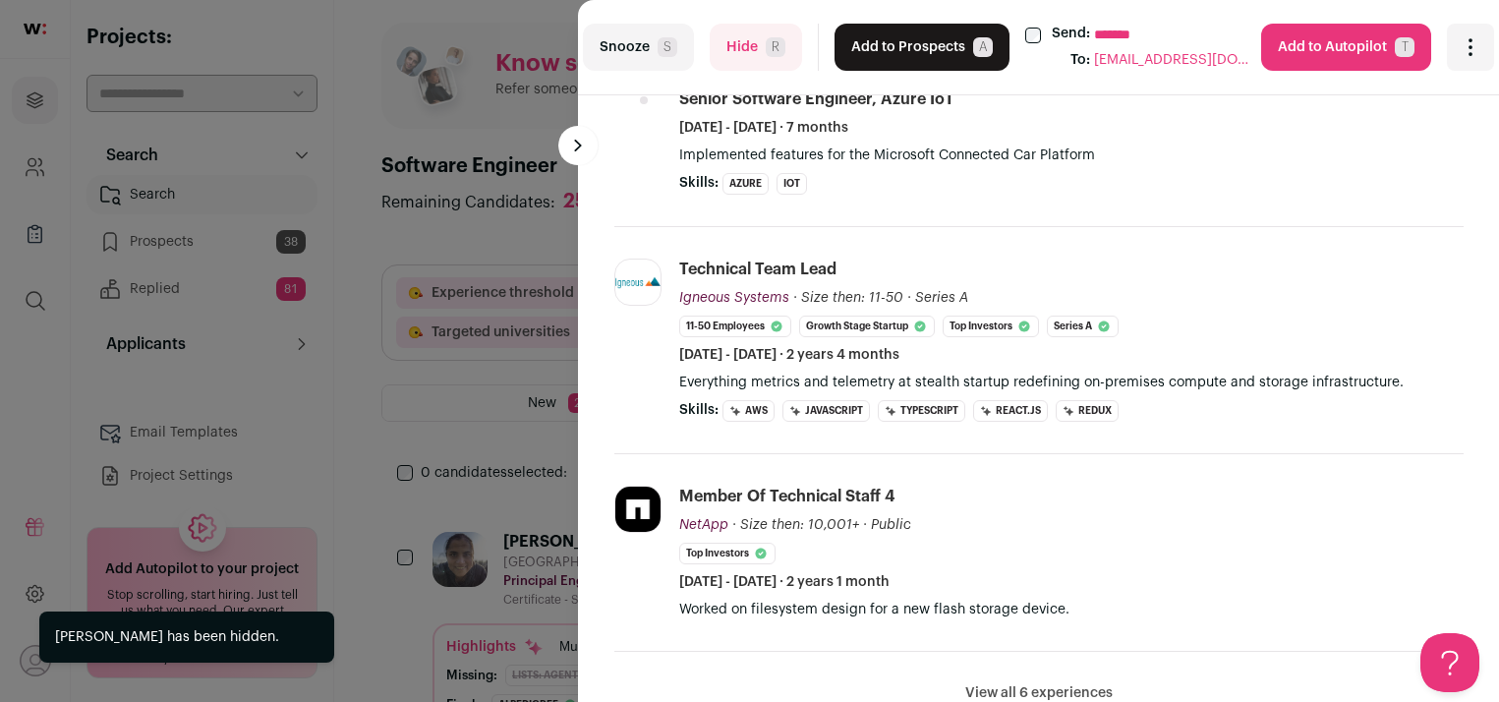
scroll to position [1321, 0]
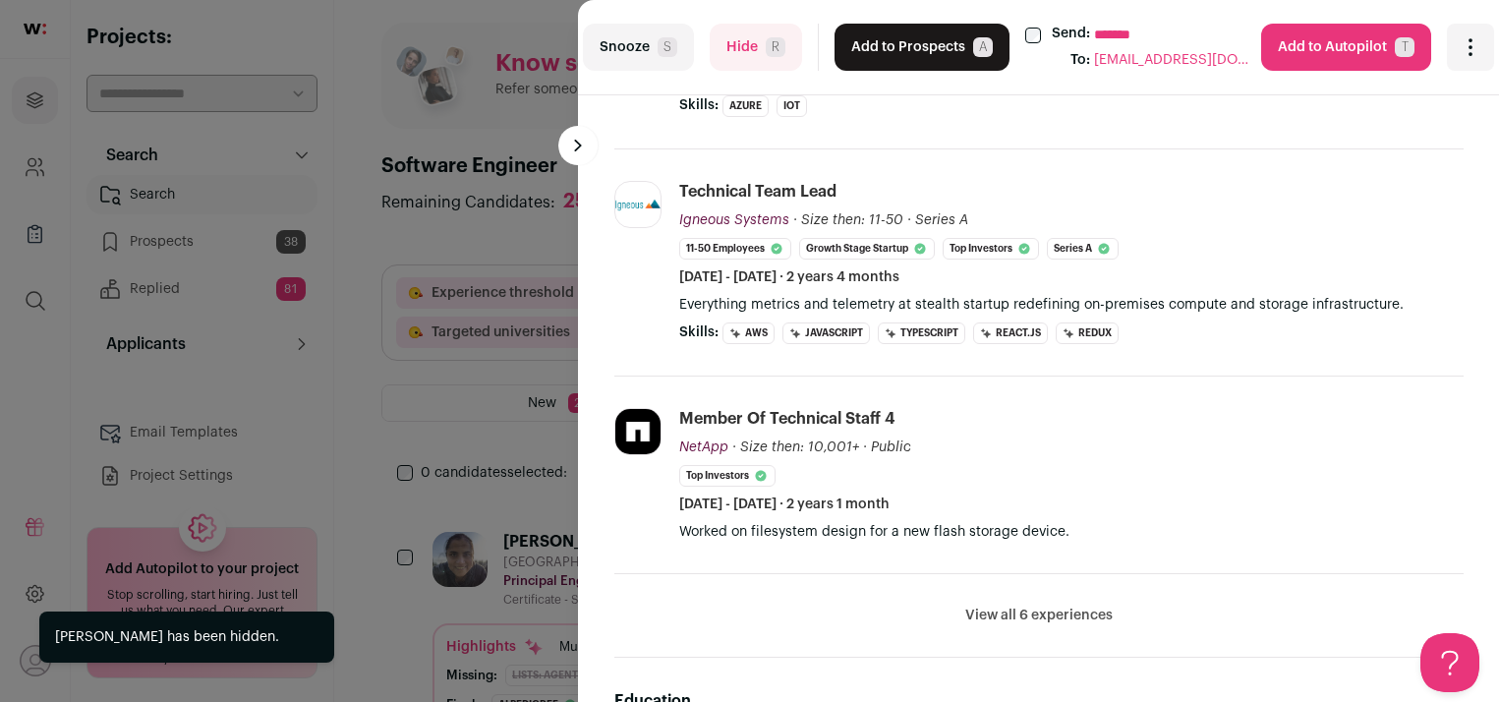
click at [771, 41] on span "R" at bounding box center [776, 47] width 20 height 20
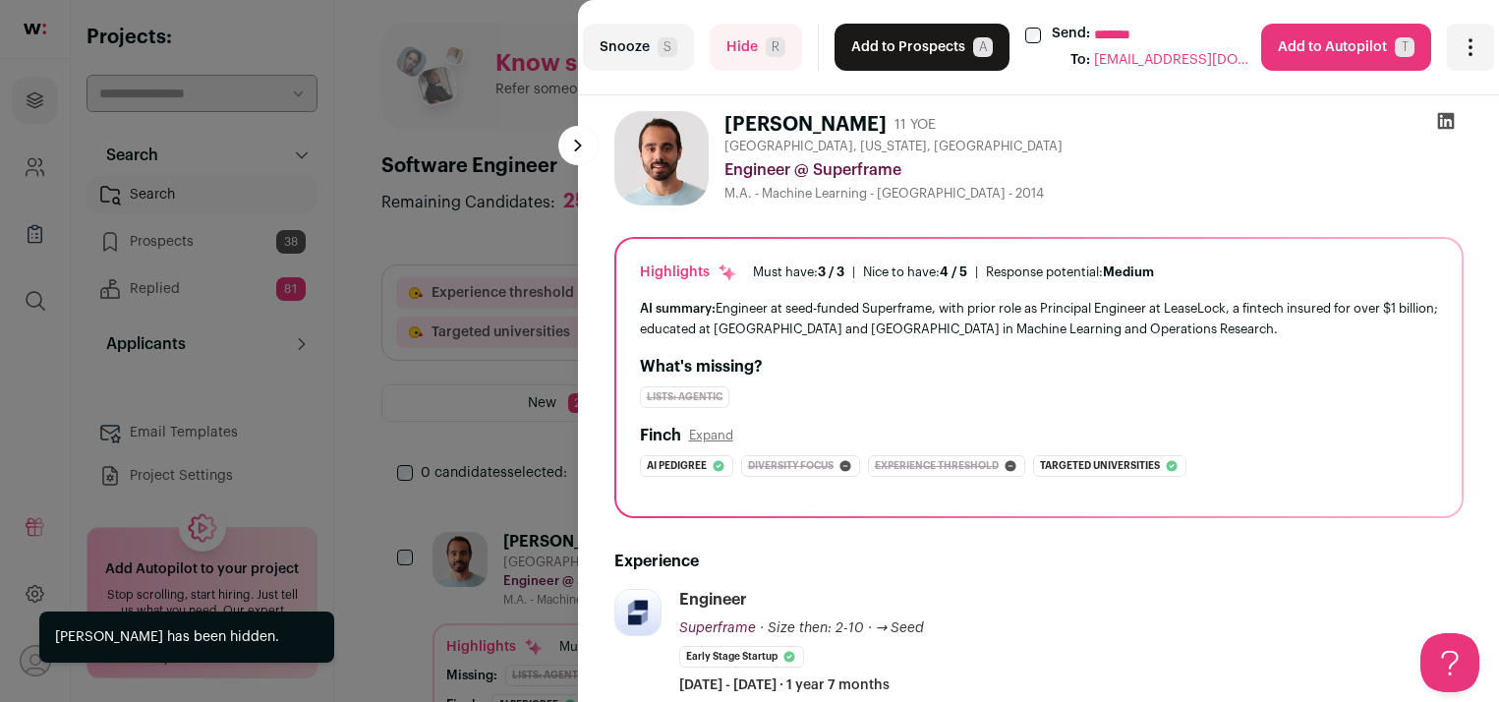
scroll to position [1098, 0]
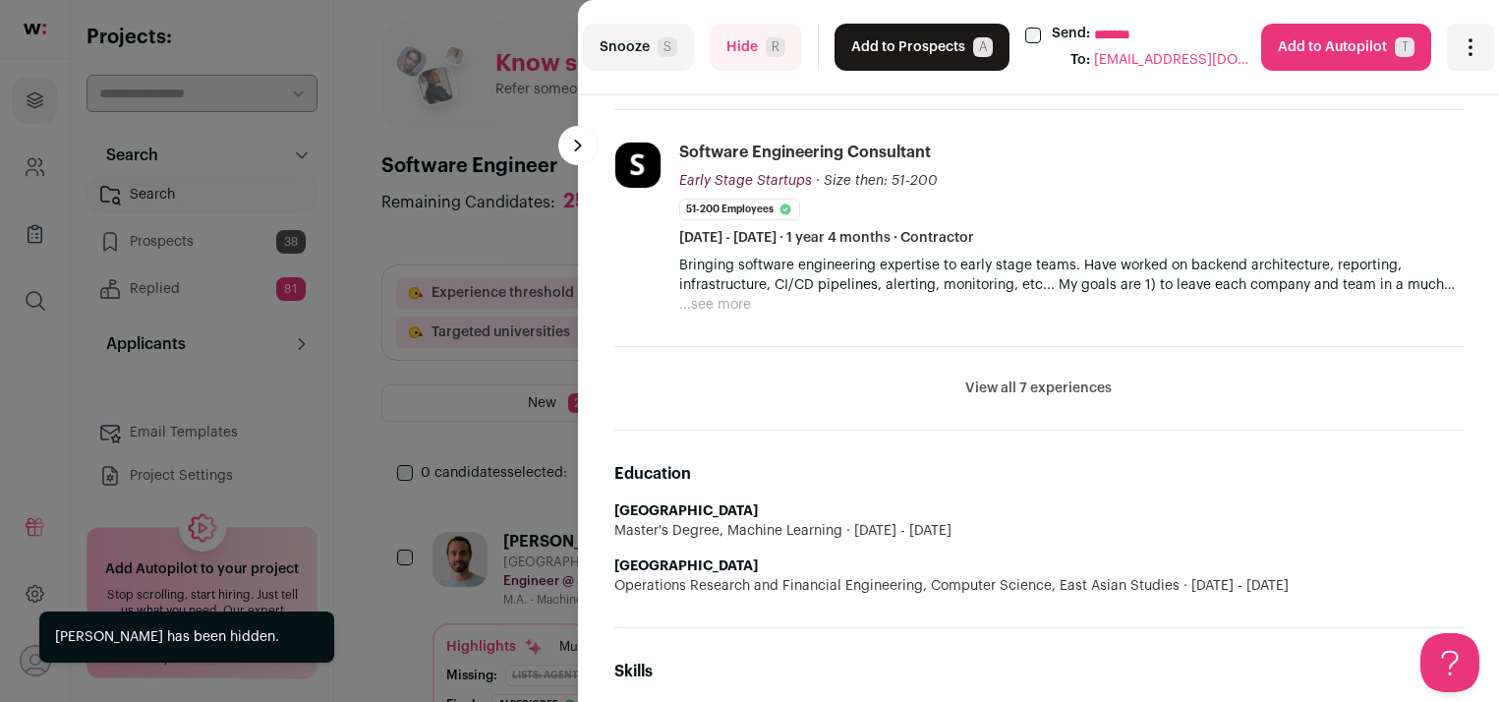
click at [898, 31] on button "Add to Prospects A" at bounding box center [922, 47] width 175 height 47
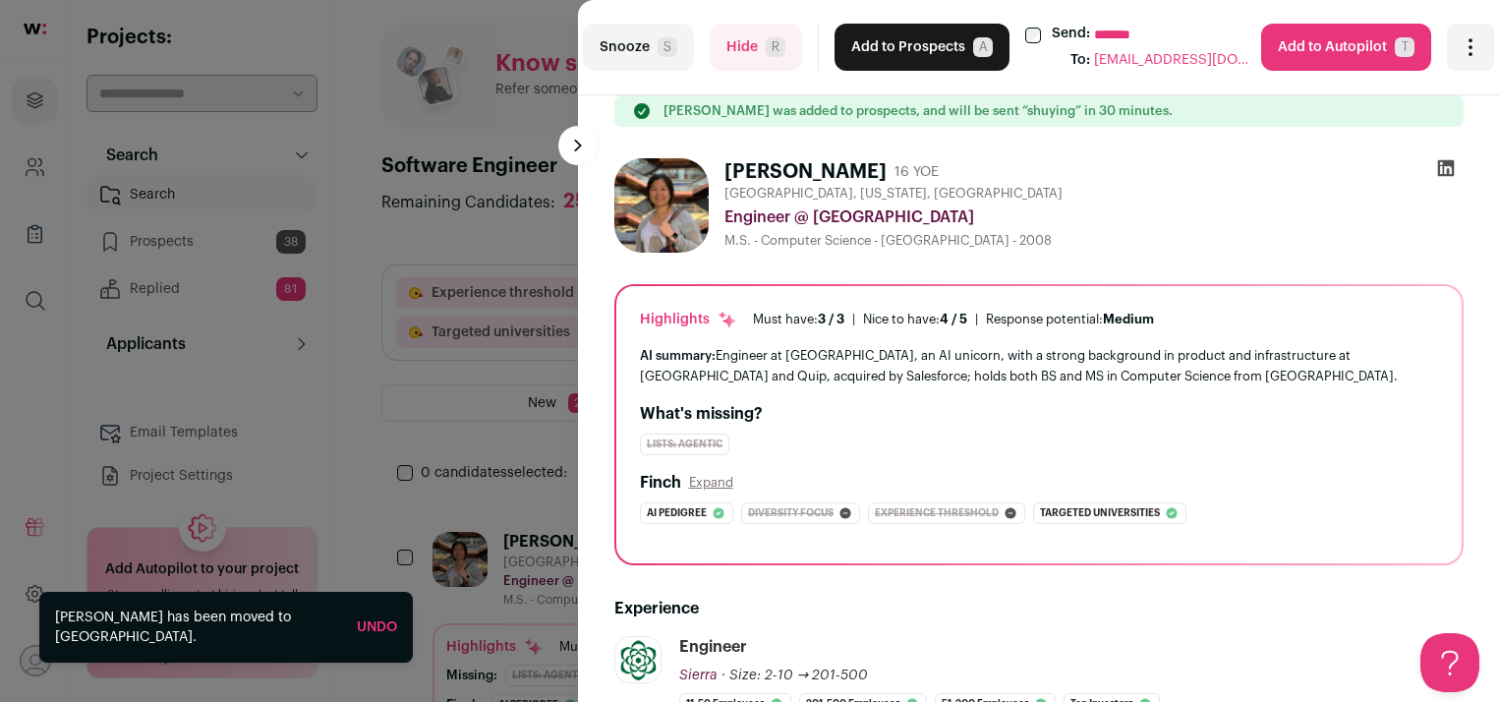
click at [894, 36] on button "Add to Prospects A" at bounding box center [922, 47] width 175 height 47
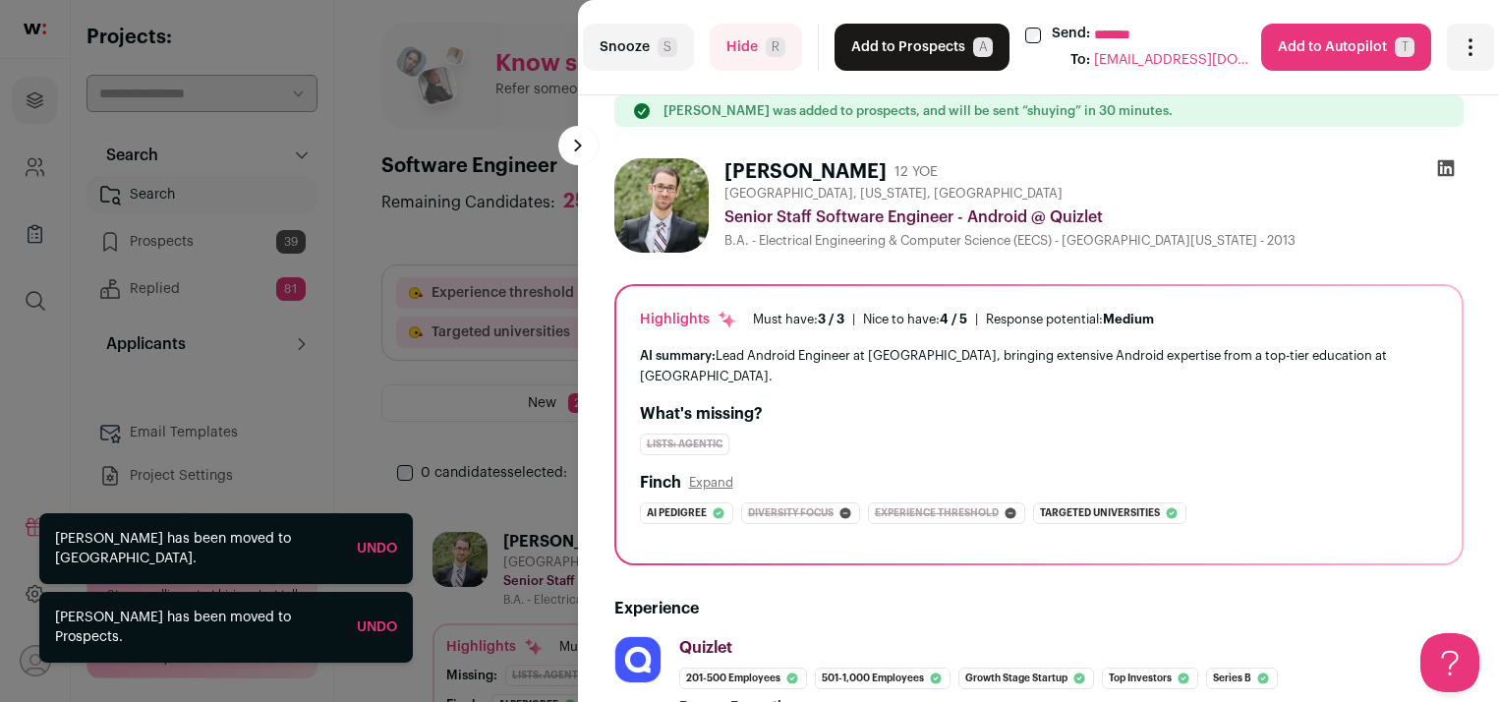
click at [766, 41] on span "R" at bounding box center [776, 47] width 20 height 20
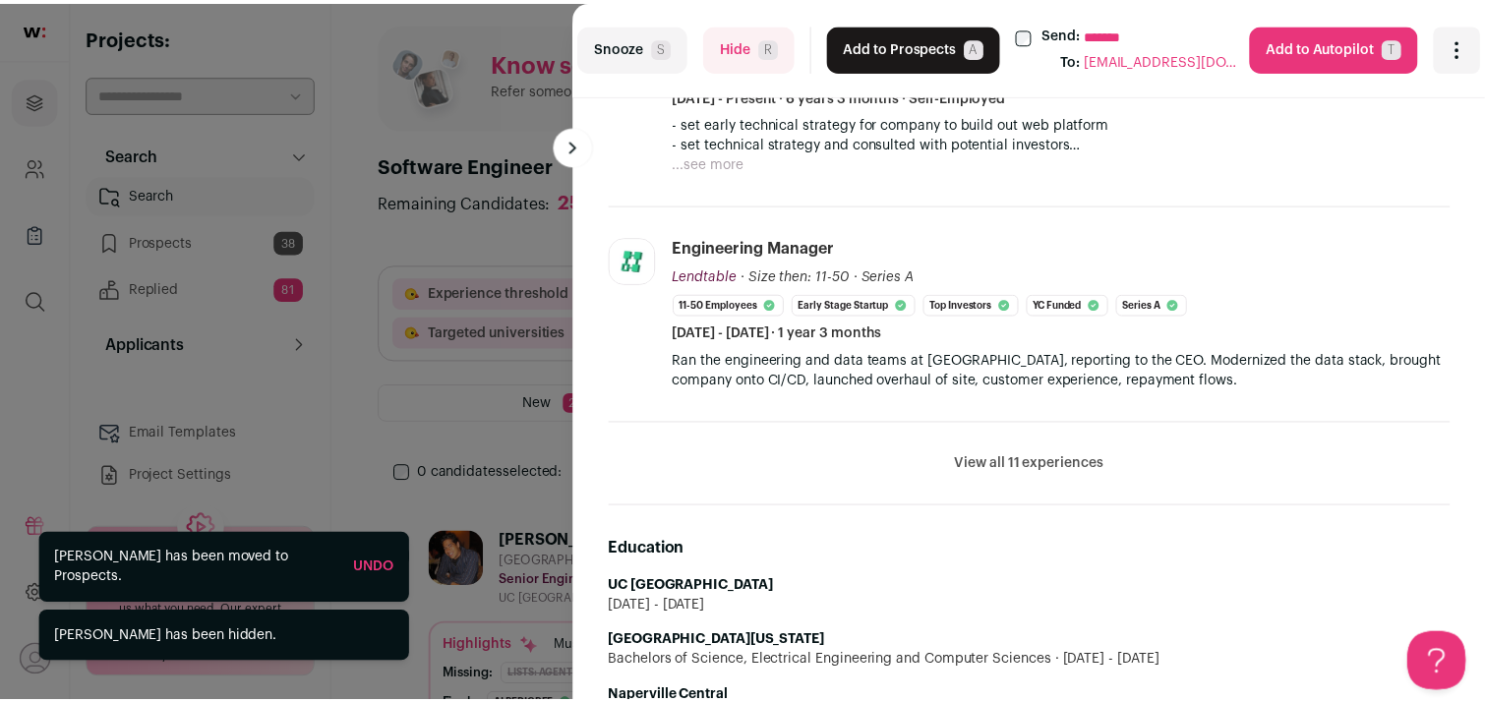
scroll to position [837, 0]
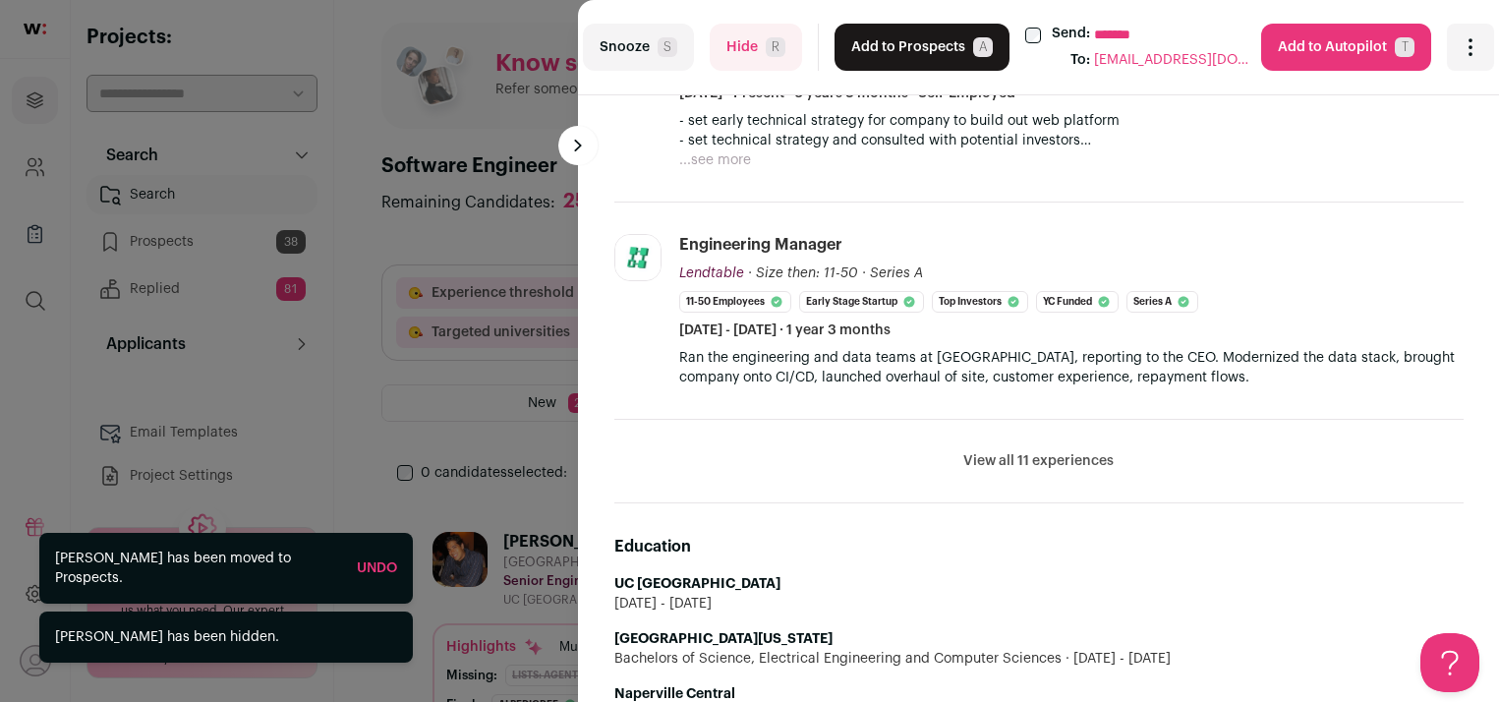
click at [766, 54] on span "R" at bounding box center [776, 47] width 20 height 20
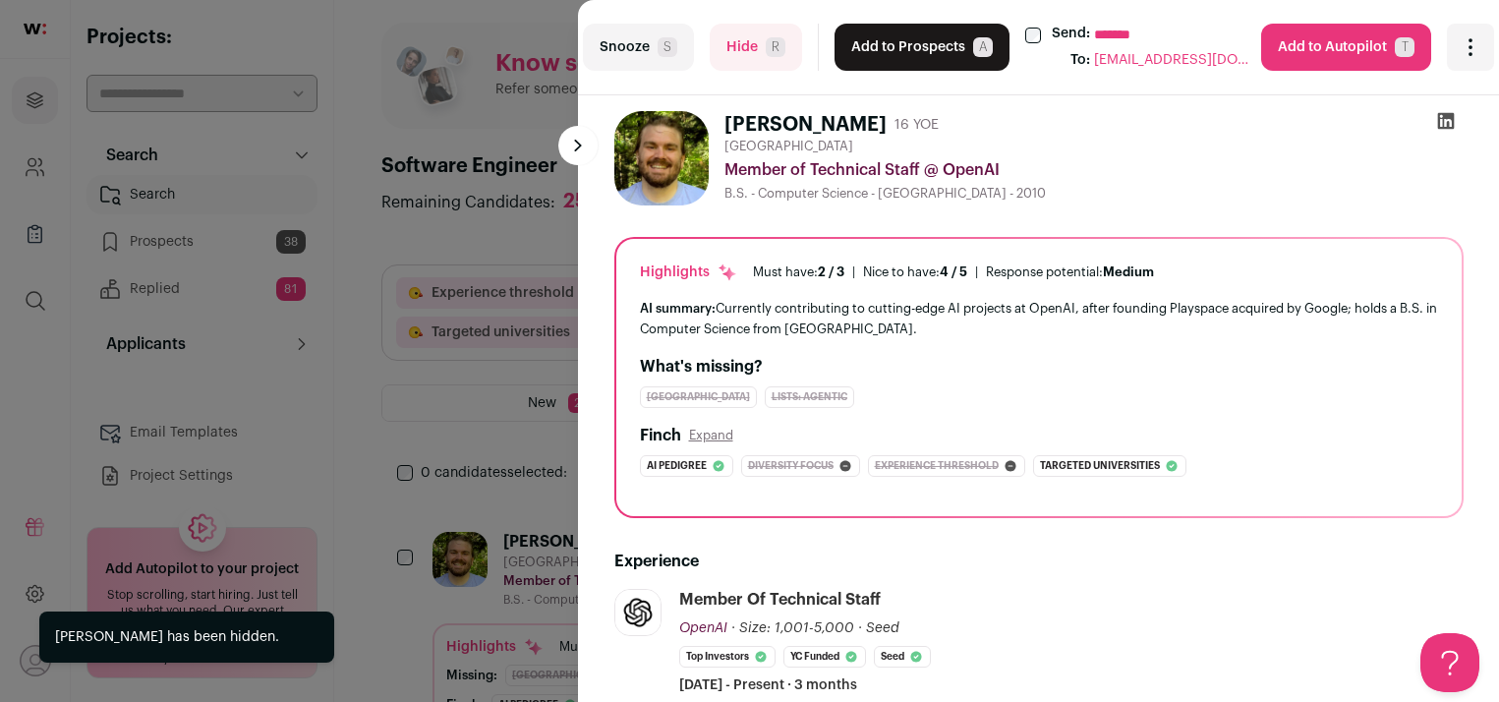
click at [874, 50] on button "Add to Prospects A" at bounding box center [922, 47] width 175 height 47
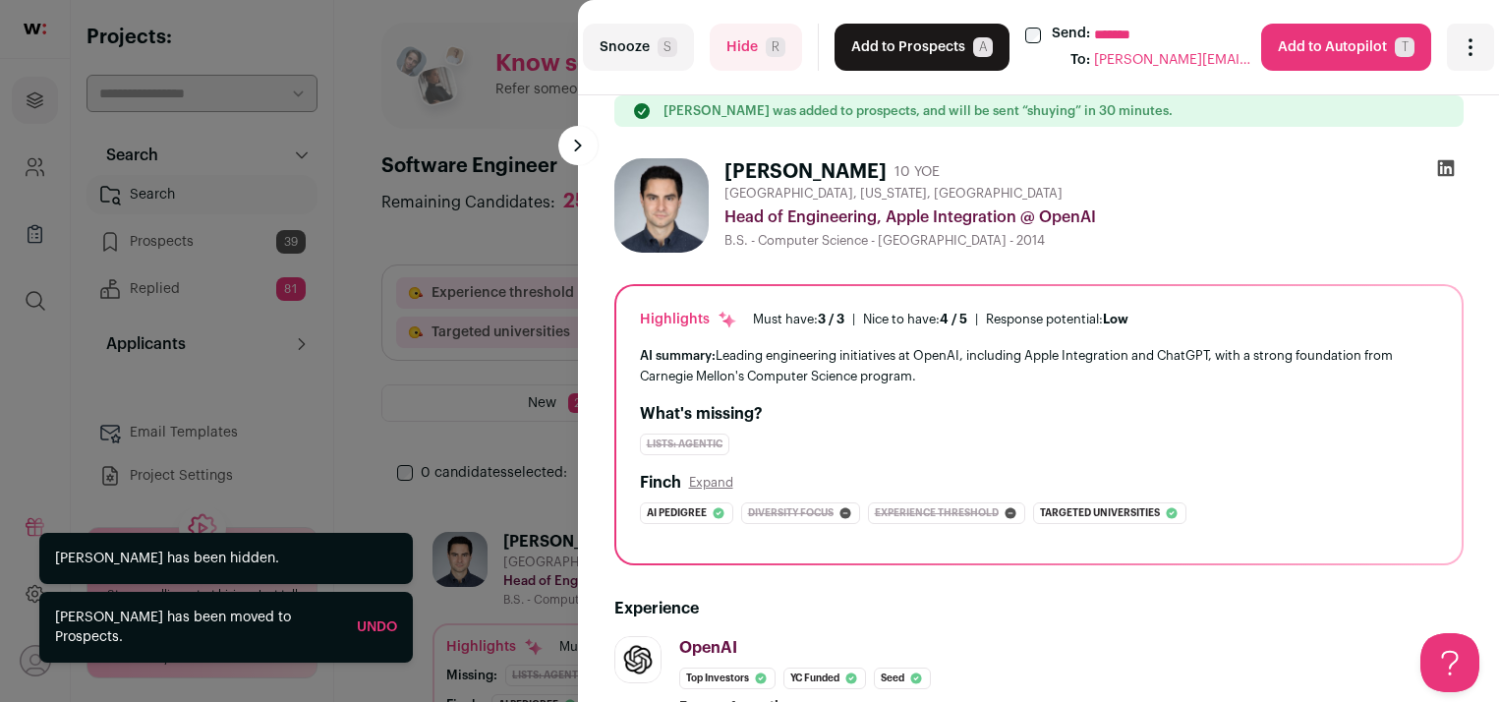
click at [753, 33] on button "Hide R" at bounding box center [756, 47] width 92 height 47
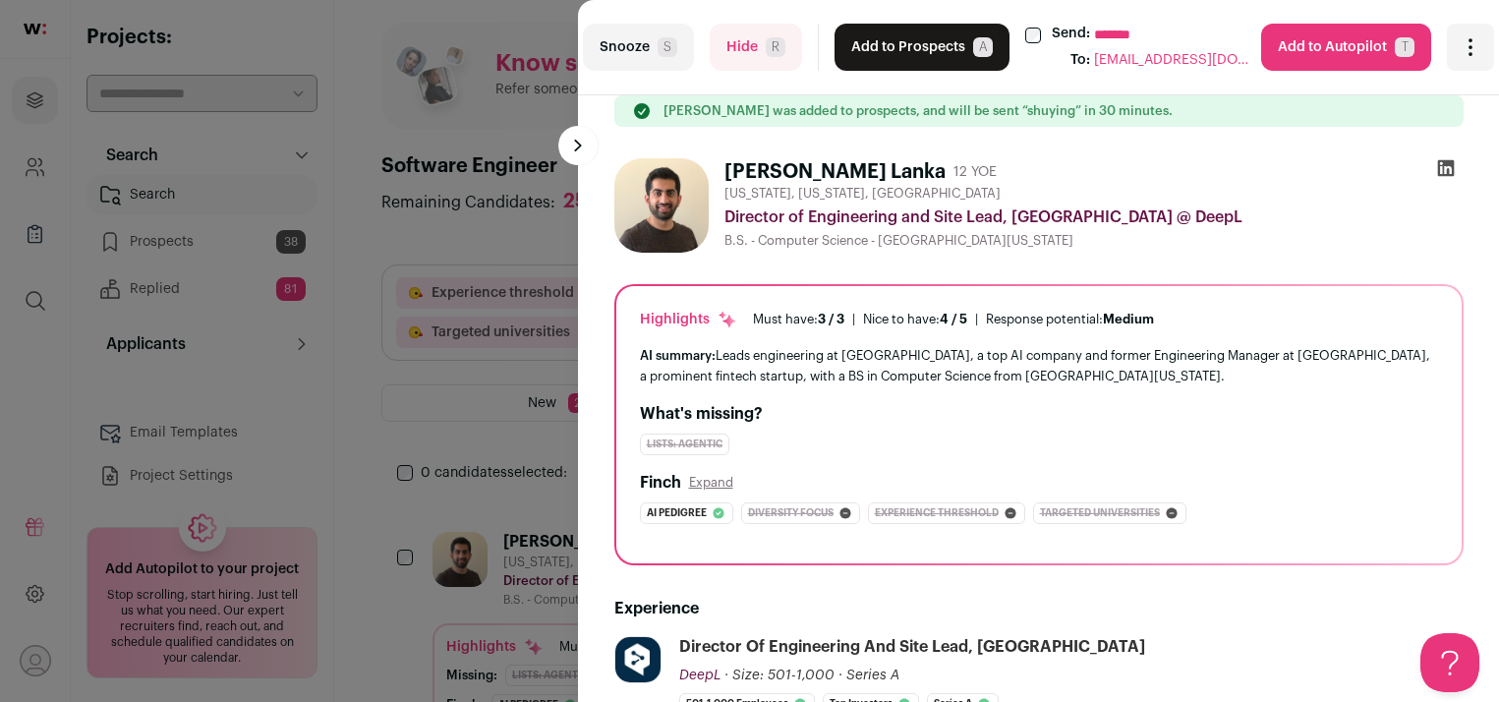
click at [501, 20] on div "**********" at bounding box center [749, 351] width 1499 height 702
